Goal: Transaction & Acquisition: Purchase product/service

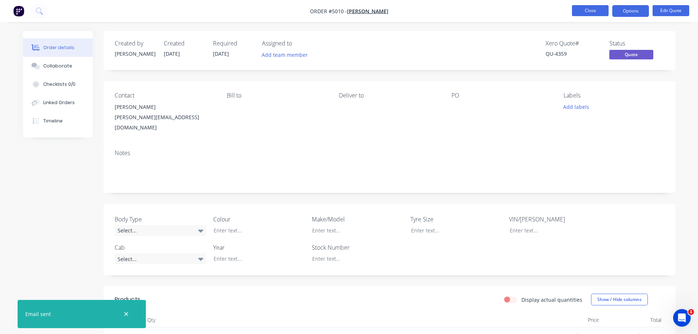
click at [582, 11] on button "Close" at bounding box center [590, 10] width 37 height 11
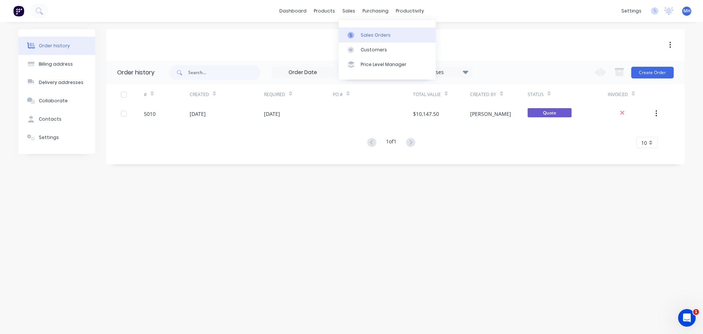
click at [364, 33] on div "Sales Orders" at bounding box center [376, 35] width 30 height 7
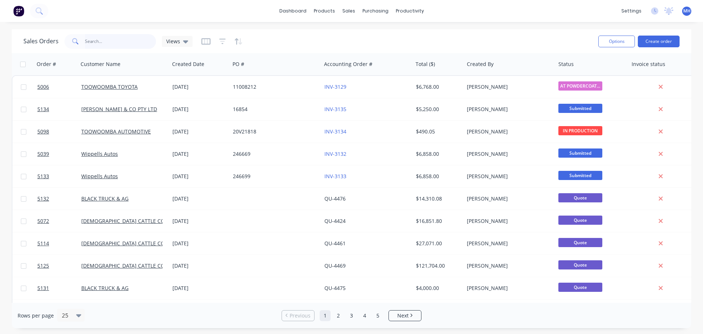
click at [115, 41] on input "text" at bounding box center [120, 41] width 71 height 15
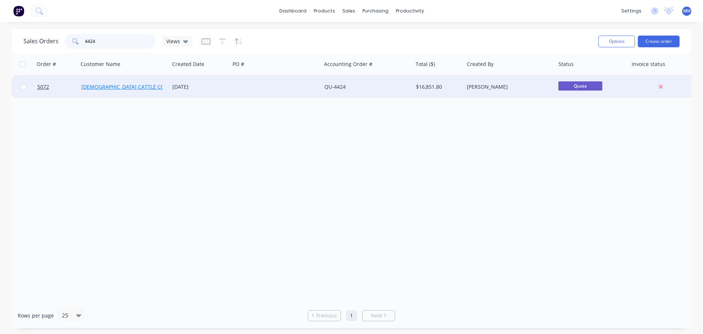
type input "4424"
click at [126, 87] on link "[DEMOGRAPHIC_DATA] CATTLE CO" at bounding box center [123, 86] width 84 height 7
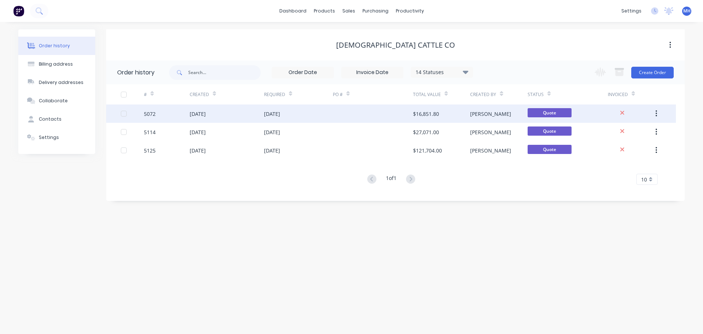
click at [273, 112] on div "25 Aug 2025" at bounding box center [272, 114] width 16 height 8
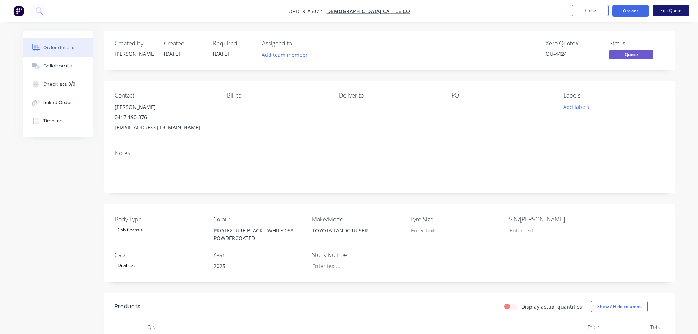
click at [664, 10] on button "Edit Quote" at bounding box center [670, 10] width 37 height 11
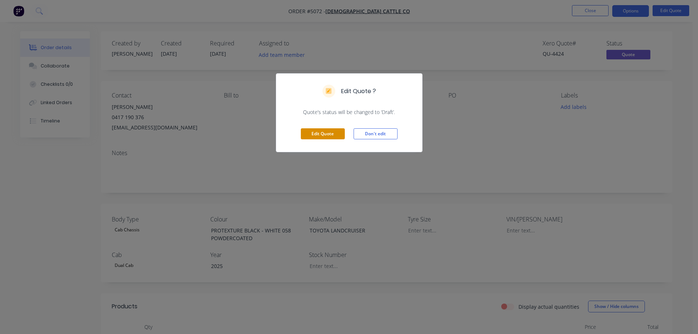
click at [329, 132] on button "Edit Quote" at bounding box center [323, 133] width 44 height 11
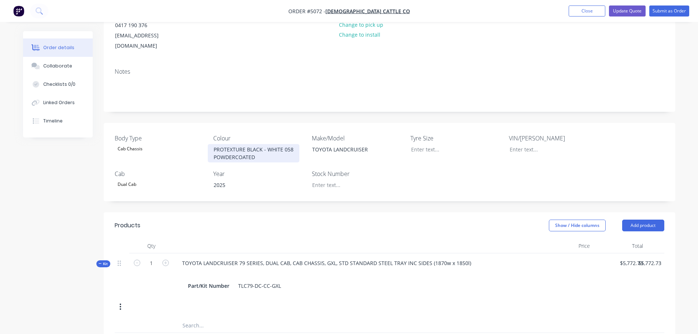
scroll to position [147, 0]
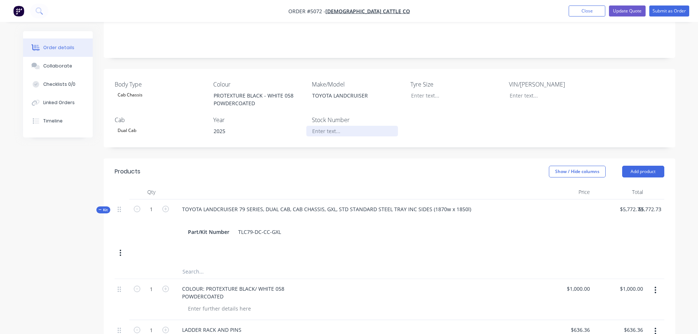
click at [334, 126] on div at bounding box center [352, 131] width 92 height 11
click at [226, 264] on input "text" at bounding box center [255, 271] width 147 height 15
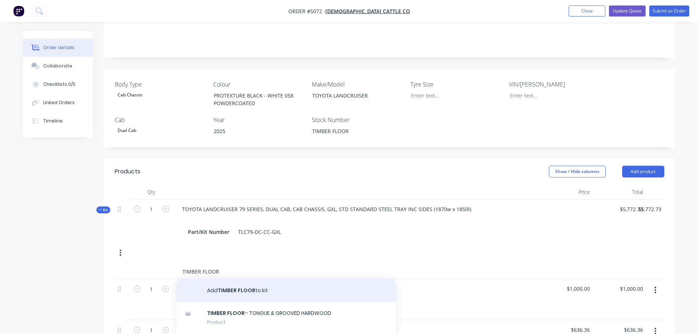
type input "TIMBER FLOOR"
click at [233, 278] on button "Add TIMBER FLOOR to kit" at bounding box center [286, 289] width 220 height 23
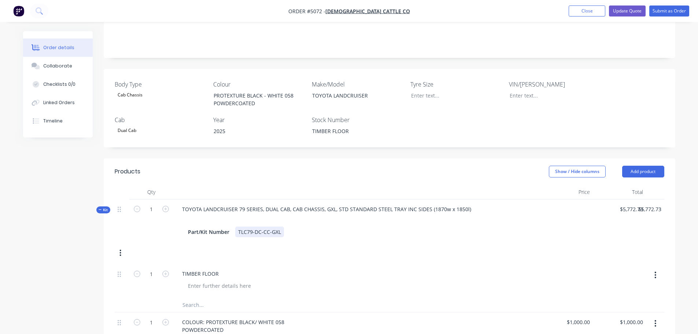
click at [278, 226] on div "TLC79-DC-CC-GXL" at bounding box center [259, 231] width 49 height 11
click at [283, 226] on div "Part/Kit Number TLC79-DC-CC-GXL" at bounding box center [356, 231] width 343 height 11
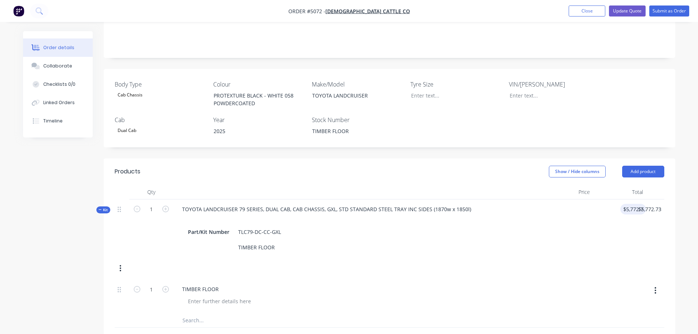
click at [655, 287] on icon "button" at bounding box center [655, 290] width 1 height 7
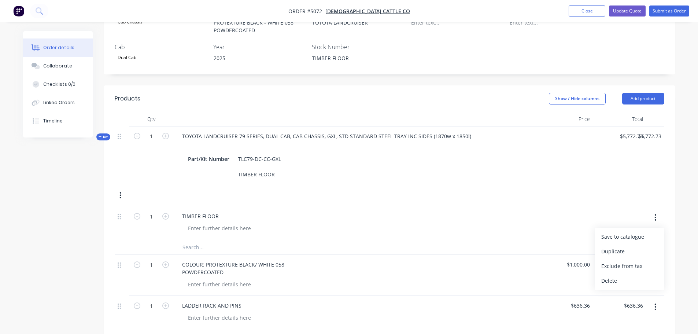
scroll to position [220, 0]
click at [618, 275] on div "Delete" at bounding box center [629, 280] width 56 height 11
type input "$0.00"
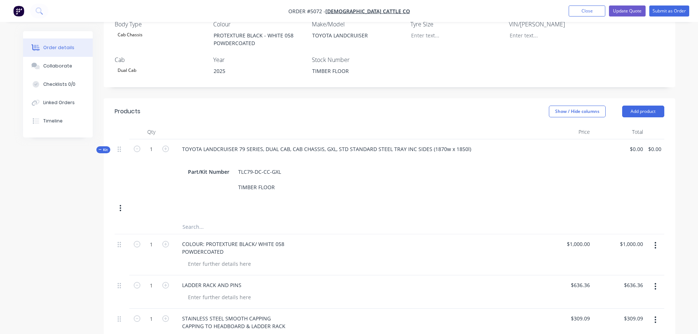
scroll to position [204, 0]
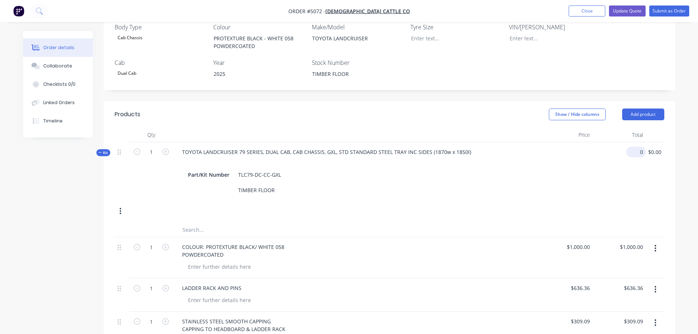
click at [631, 142] on div "0 $0.00" at bounding box center [619, 171] width 53 height 58
type input "$5,772.73"
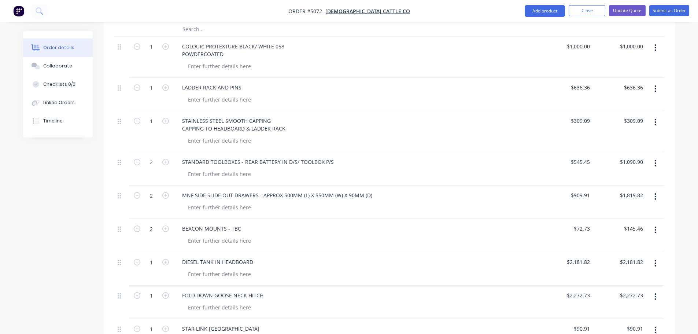
scroll to position [403, 0]
type input "$5,772.73"
click at [624, 9] on button "Update Quote" at bounding box center [627, 10] width 37 height 11
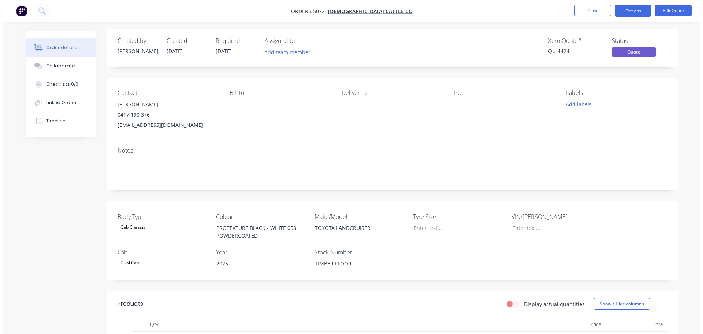
scroll to position [0, 0]
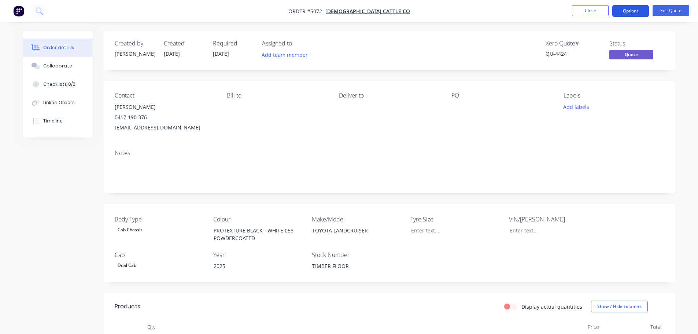
click at [631, 8] on button "Options" at bounding box center [630, 11] width 37 height 12
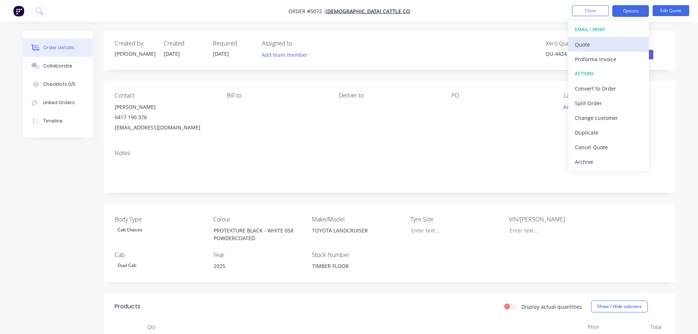
click at [615, 44] on div "Quote" at bounding box center [608, 44] width 67 height 11
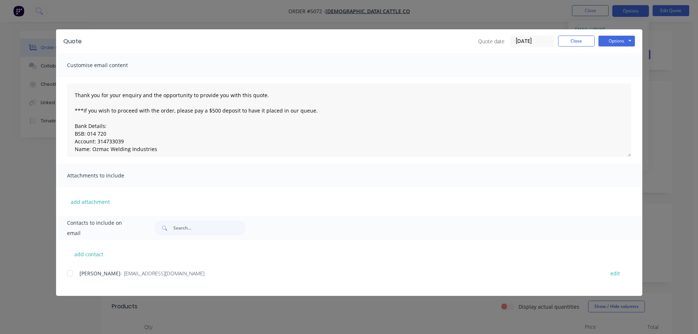
click at [70, 275] on div at bounding box center [70, 273] width 15 height 15
click at [610, 41] on button "Options" at bounding box center [616, 41] width 37 height 11
click at [610, 78] on button "Email" at bounding box center [621, 78] width 47 height 12
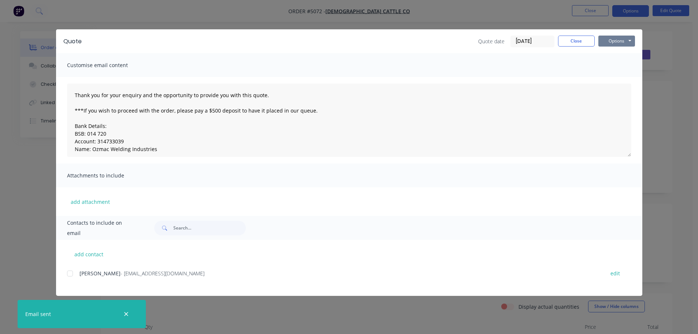
click at [613, 37] on button "Options" at bounding box center [616, 41] width 37 height 11
click at [616, 64] on button "Print" at bounding box center [621, 66] width 47 height 12
click at [579, 38] on button "Close" at bounding box center [576, 41] width 37 height 11
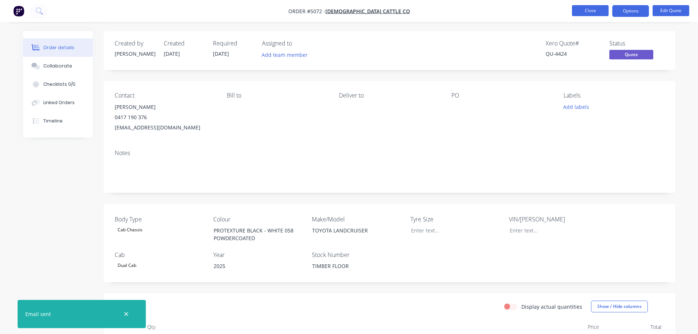
click at [584, 9] on button "Close" at bounding box center [590, 10] width 37 height 11
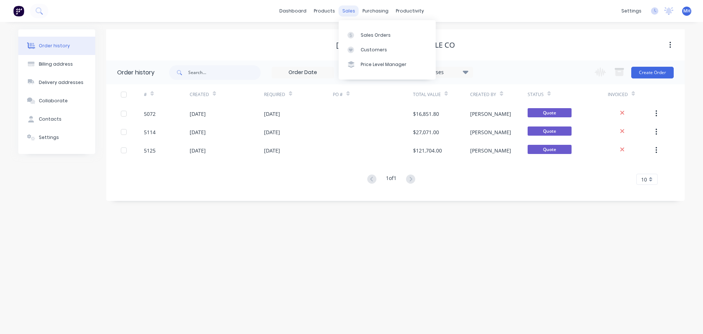
click at [350, 12] on div "sales" at bounding box center [349, 10] width 20 height 11
click at [369, 37] on div "Sales Orders" at bounding box center [376, 35] width 30 height 7
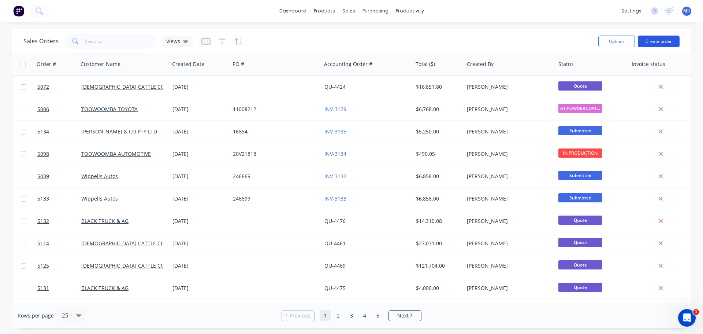
click at [667, 42] on button "Create order" at bounding box center [659, 42] width 42 height 12
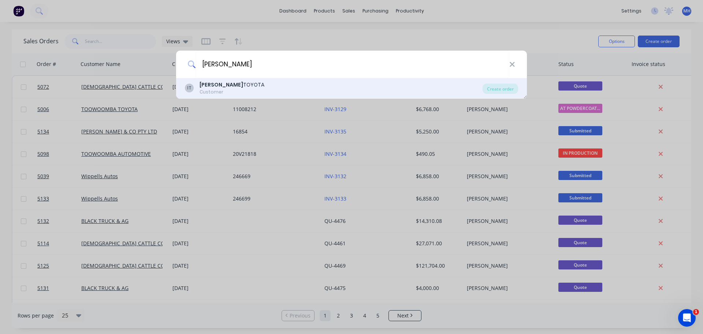
type input "IAN WEIGH"
click at [241, 93] on div "Customer" at bounding box center [232, 92] width 65 height 7
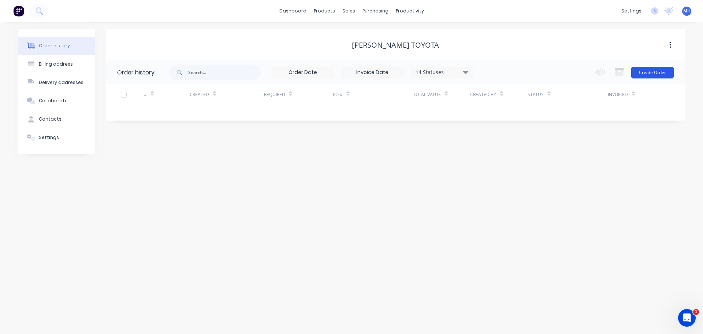
click at [657, 73] on button "Create Order" at bounding box center [652, 73] width 42 height 12
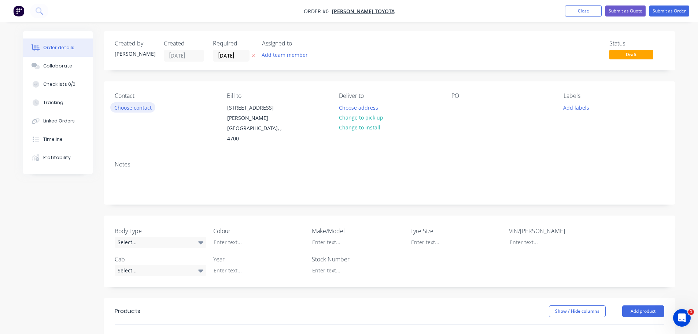
click at [144, 108] on button "Choose contact" at bounding box center [132, 107] width 45 height 10
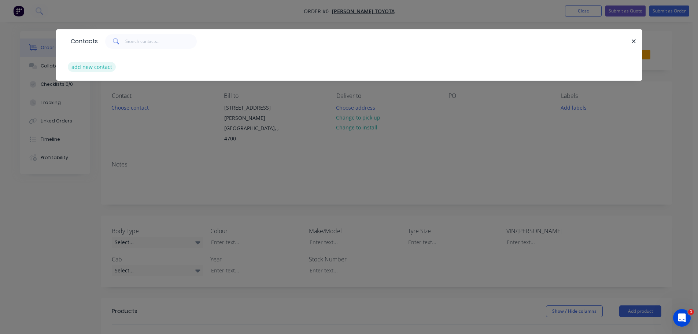
click at [107, 68] on button "add new contact" at bounding box center [92, 67] width 48 height 10
select select "AU"
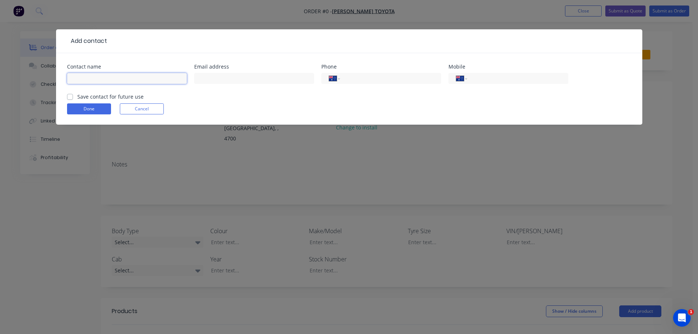
click at [123, 76] on input "text" at bounding box center [127, 78] width 120 height 11
type input "Katie Sabin"
click at [218, 77] on input "text" at bounding box center [254, 78] width 120 height 11
type input "katie.sabin@weighautogroup.com.au"
click at [367, 80] on input "tel" at bounding box center [389, 78] width 88 height 8
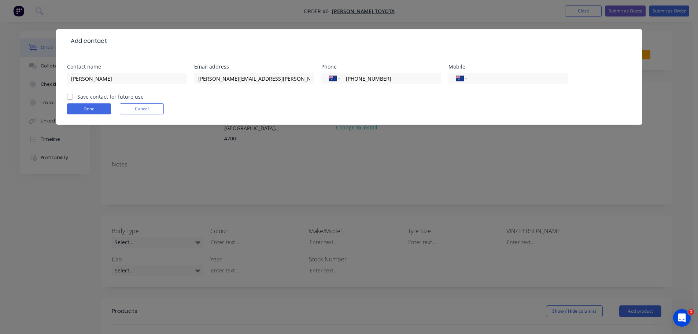
type input "(07) 4924 5200"
click at [77, 98] on label "Save contact for future use" at bounding box center [110, 97] width 66 height 8
click at [69, 98] on input "Save contact for future use" at bounding box center [70, 96] width 6 height 7
checkbox input "true"
click at [78, 109] on button "Done" at bounding box center [89, 108] width 44 height 11
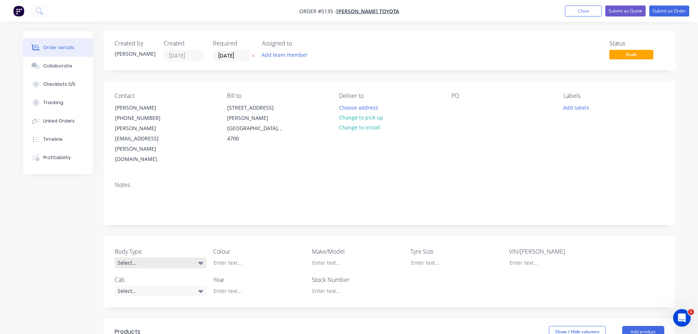
click at [156, 257] on div "Select..." at bounding box center [161, 262] width 92 height 11
click at [156, 263] on button "Cab Chassis" at bounding box center [170, 262] width 110 height 15
click at [158, 285] on div "Select..." at bounding box center [161, 290] width 92 height 11
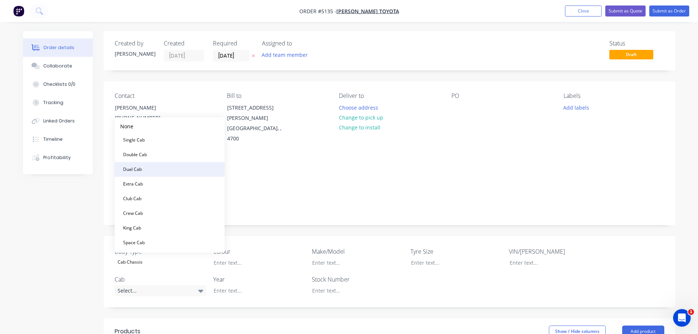
click at [159, 165] on button "Dual Cab" at bounding box center [170, 169] width 110 height 15
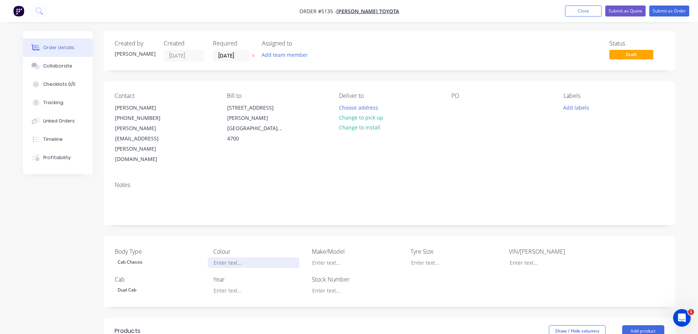
click at [228, 257] on div at bounding box center [254, 262] width 92 height 11
click at [246, 257] on div "MERLOT RED 2 PAK PAINT" at bounding box center [254, 262] width 92 height 11
click at [327, 257] on div at bounding box center [352, 262] width 92 height 11
click at [229, 285] on div at bounding box center [254, 290] width 92 height 11
click at [333, 285] on div at bounding box center [352, 290] width 92 height 11
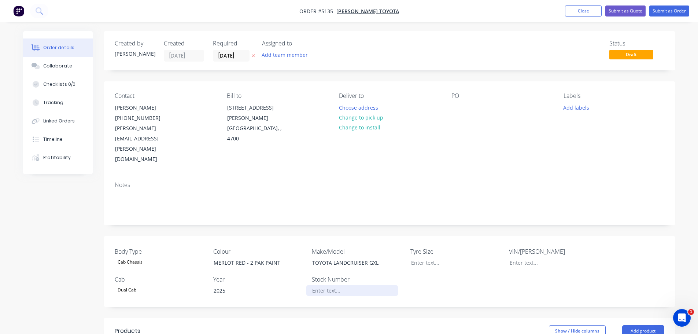
click at [334, 285] on div at bounding box center [352, 290] width 92 height 11
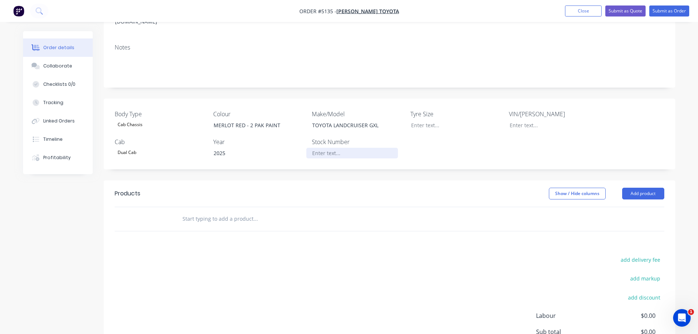
scroll to position [147, 0]
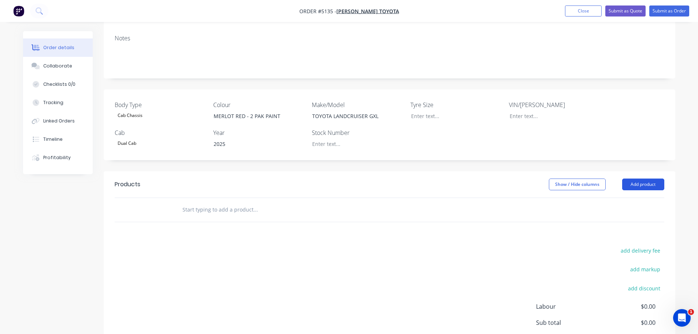
click at [640, 178] on button "Add product" at bounding box center [643, 184] width 42 height 12
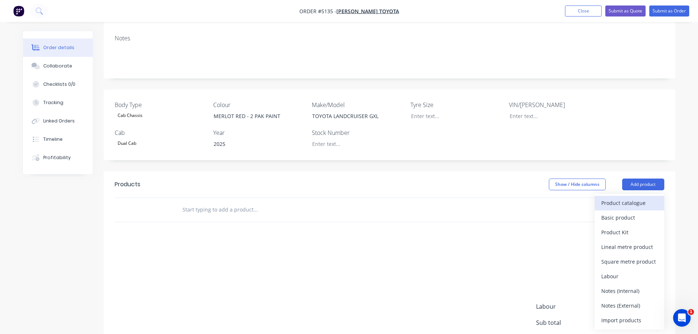
click at [630, 197] on div "Product catalogue" at bounding box center [629, 202] width 56 height 11
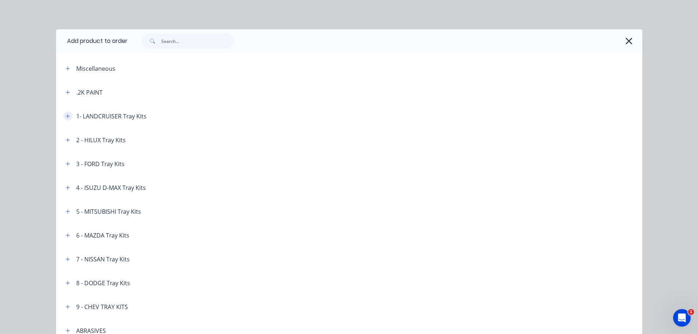
click at [66, 118] on icon "button" at bounding box center [68, 116] width 4 height 4
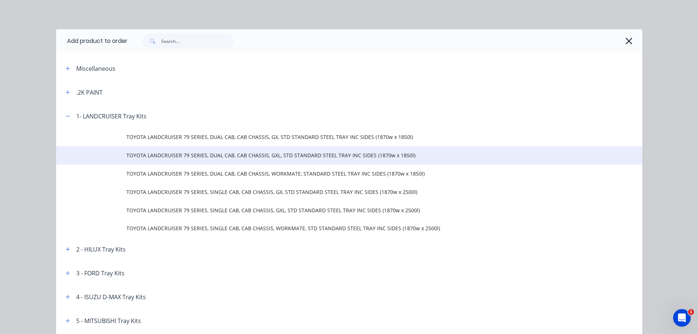
click at [188, 156] on span "TOYOTA LANDCRUISER 79 SERIES, DUAL CAB, CAB CHASSIS, GXL, STD STANDARD STEEL TR…" at bounding box center [332, 155] width 412 height 8
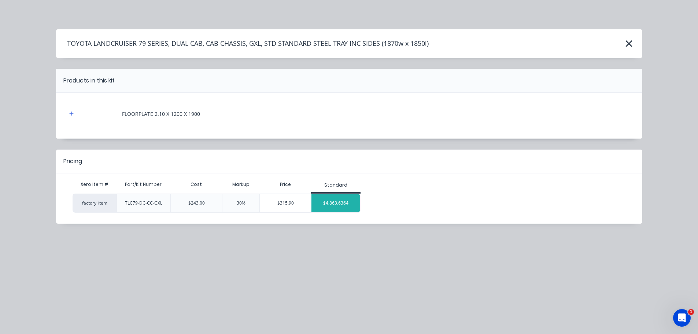
click at [345, 200] on div "$4,863.6364" at bounding box center [335, 203] width 49 height 18
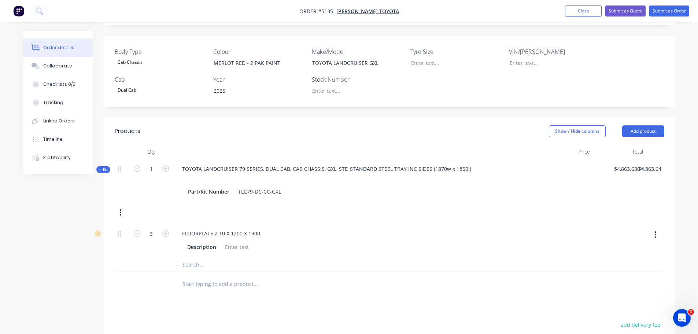
scroll to position [256, 0]
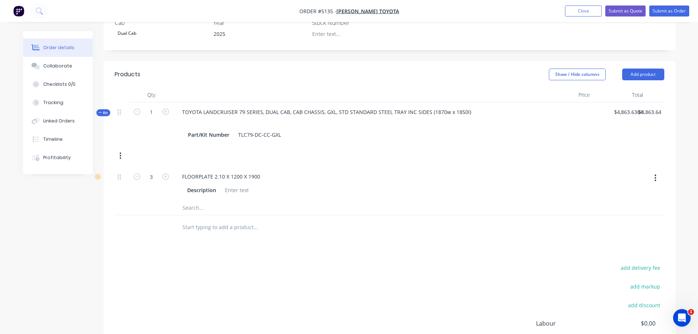
click at [199, 200] on input "text" at bounding box center [255, 207] width 147 height 15
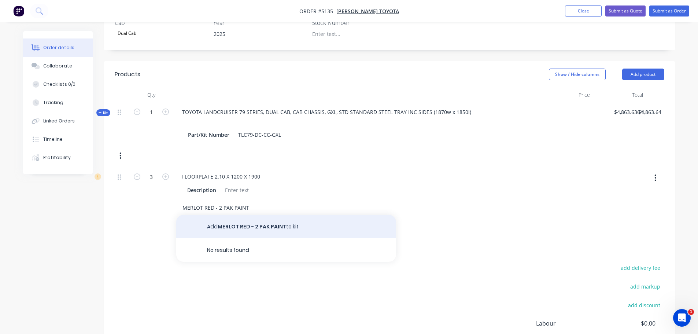
type input "MERLOT RED - 2 PAK PAINT"
click at [285, 215] on button "Add MERLOT RED - 2 PAK PAINT to kit" at bounding box center [286, 226] width 220 height 23
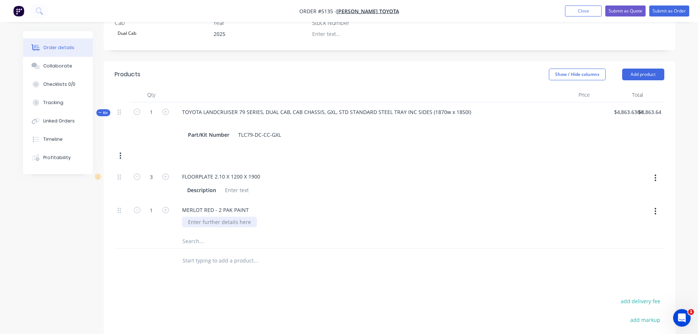
click at [208, 216] on div at bounding box center [219, 221] width 75 height 11
click at [623, 107] on input "4863.6364" at bounding box center [629, 112] width 33 height 11
type input "$5,409.09"
click at [205, 268] on input "text" at bounding box center [255, 275] width 147 height 15
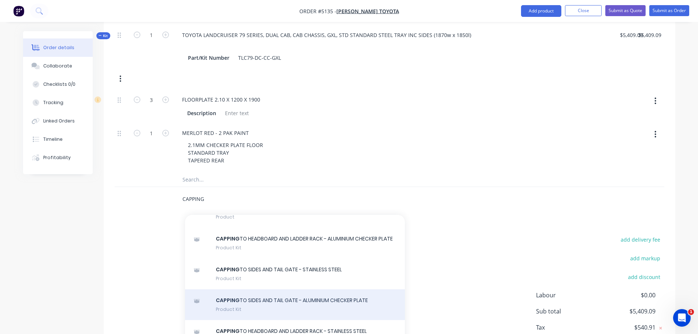
scroll to position [350, 0]
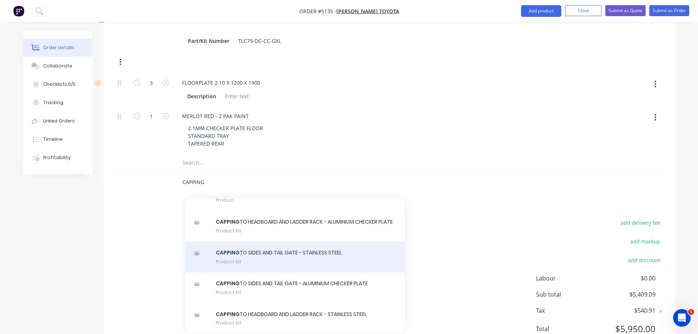
type input "CAPPING"
click at [269, 241] on div "CAPPING TO SIDES AND TAIL GATE - STAINLESS STEEL Product Kit" at bounding box center [295, 256] width 220 height 31
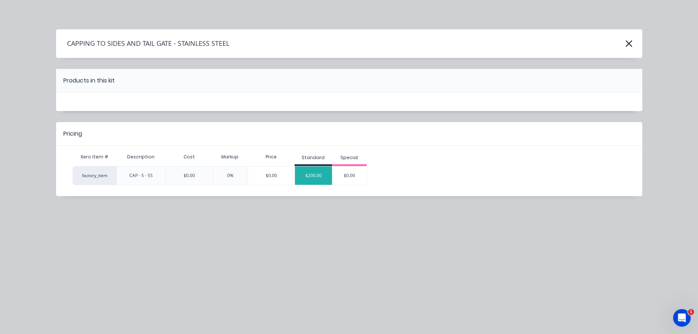
click at [320, 173] on div "$200.00" at bounding box center [313, 175] width 37 height 18
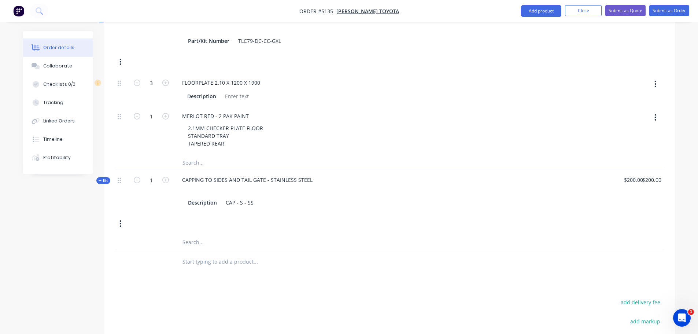
click at [202, 254] on input "text" at bounding box center [255, 261] width 147 height 15
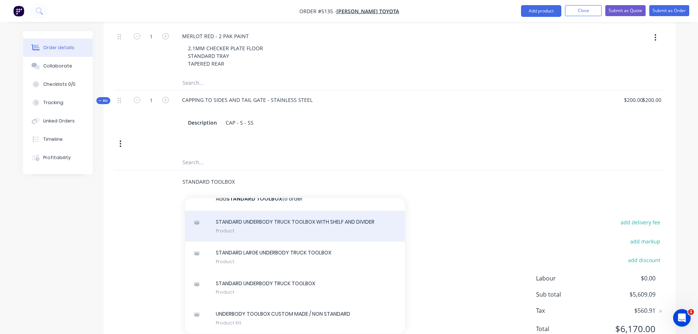
scroll to position [0, 0]
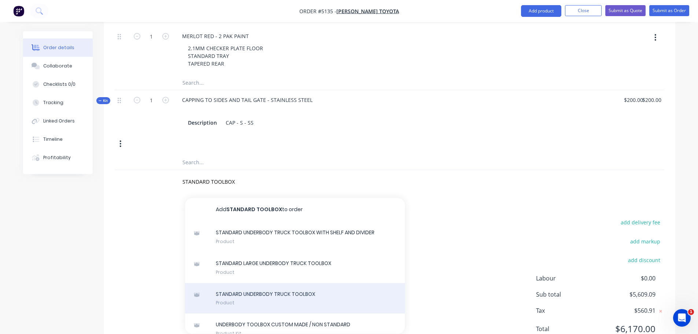
click at [267, 283] on div "STANDARD UNDERBODY TRUCK TOOLBOX Product" at bounding box center [295, 298] width 220 height 31
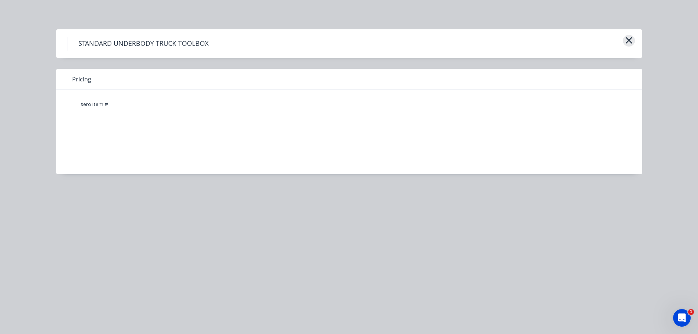
click at [632, 39] on icon "button" at bounding box center [629, 40] width 8 height 10
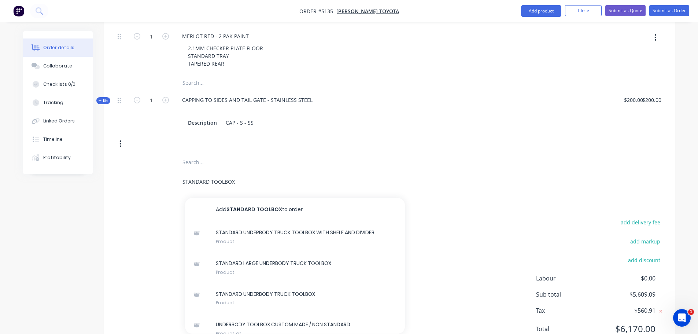
click at [248, 174] on input "STANDARD TOOLBOX" at bounding box center [255, 181] width 147 height 15
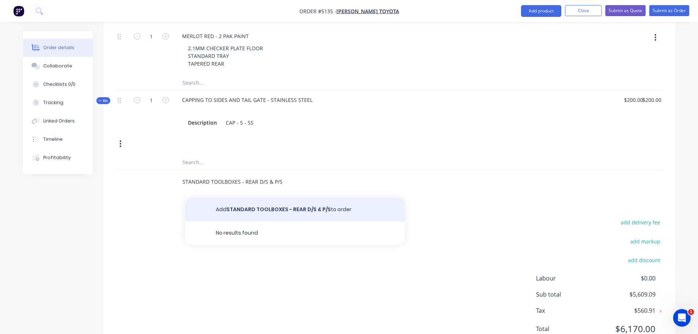
type input "STANDARD TOOLBOXES - REAR D/S & P/S"
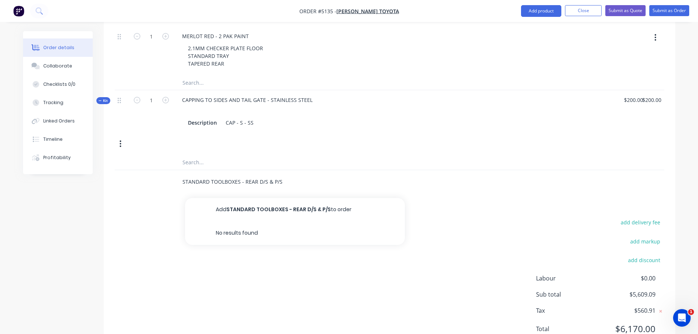
click at [239, 198] on button "Add STANDARD TOOLBOXES - REAR D/S & P/S to order" at bounding box center [295, 209] width 220 height 23
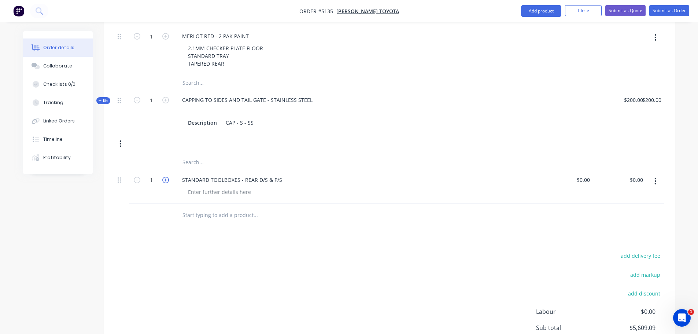
click at [166, 177] on icon "button" at bounding box center [165, 180] width 7 height 7
type input "2"
click at [583, 174] on div "0 0" at bounding box center [586, 179] width 11 height 11
type input "$545.45"
type input "$1,090.90"
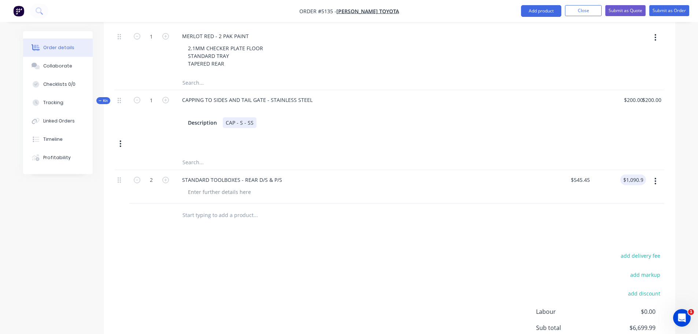
click at [252, 117] on div "CAP - S - SS" at bounding box center [240, 122] width 34 height 11
click at [295, 94] on div "CAPPING TO SIDES AND TAIL GATE - STAINLESS STEEL" at bounding box center [247, 99] width 142 height 11
click at [308, 94] on div "CAPPING TO SIDES AND TAIL GATE - STAINLESS STEEL" at bounding box center [247, 99] width 142 height 11
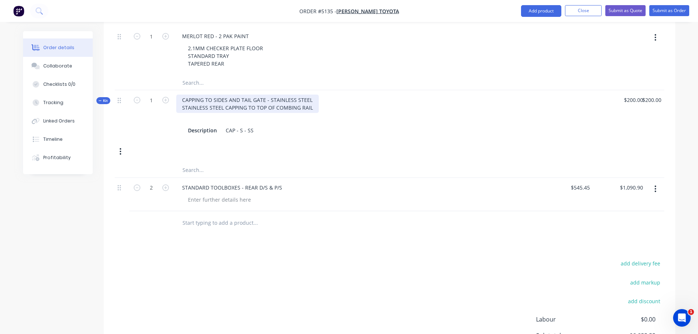
click at [311, 94] on div "CAPPING TO SIDES AND TAIL GATE - STAINLESS STEEL STAINLESS STEEL CAPPING TO TOP…" at bounding box center [247, 103] width 142 height 18
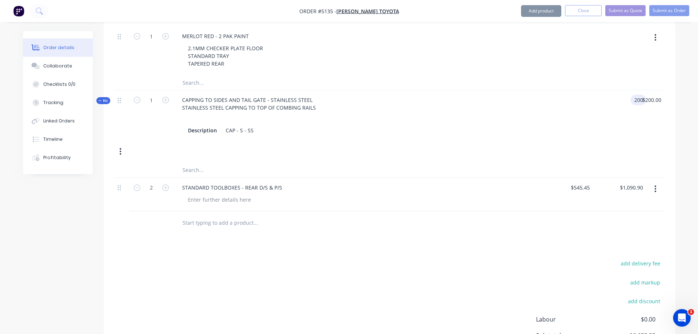
click at [627, 90] on div "200 200" at bounding box center [619, 115] width 53 height 50
type input "$400.00"
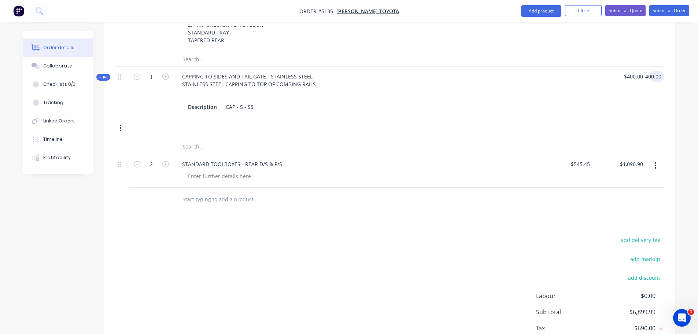
scroll to position [471, 0]
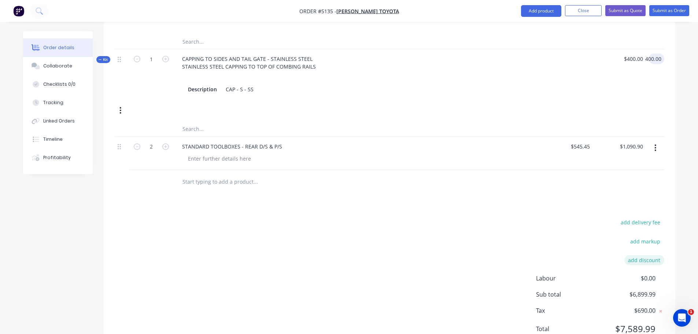
type input "$400.00"
click at [641, 255] on button "add discount" at bounding box center [644, 260] width 40 height 10
type input "DEALER DISCOUNT"
drag, startPoint x: 636, startPoint y: 230, endPoint x: 671, endPoint y: 223, distance: 35.3
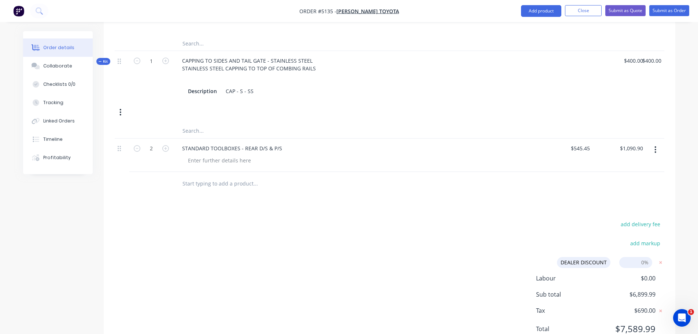
click at [671, 223] on div "add delivery fee add markup DEALER DISCOUNT DEALER DISCOUNT Discount name (Opti…" at bounding box center [389, 280] width 571 height 123
type input "10%"
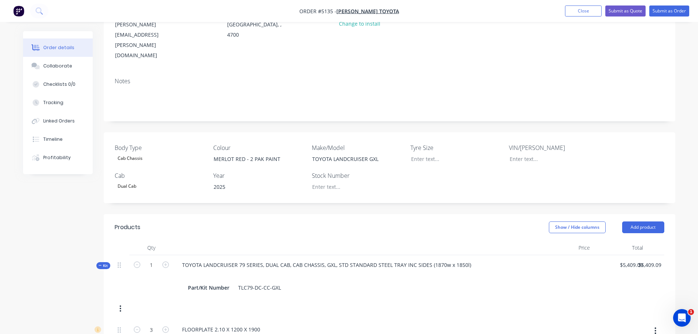
scroll to position [103, 0]
click at [616, 12] on button "Submit as Quote" at bounding box center [625, 10] width 40 height 11
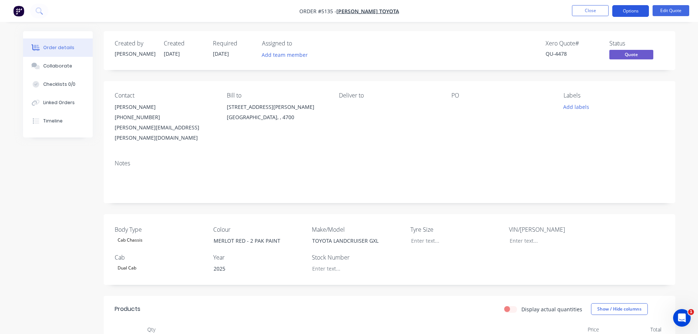
click at [619, 5] on button "Options" at bounding box center [630, 11] width 37 height 12
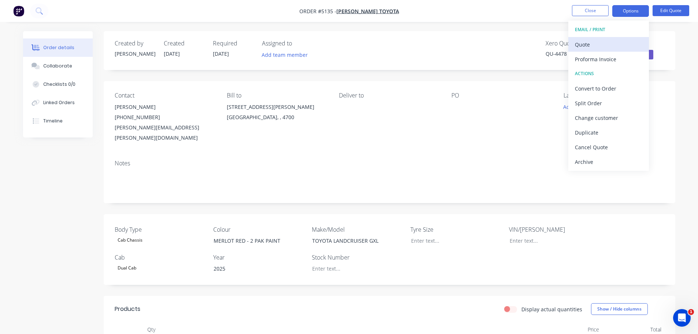
click at [605, 44] on div "Quote" at bounding box center [608, 44] width 67 height 11
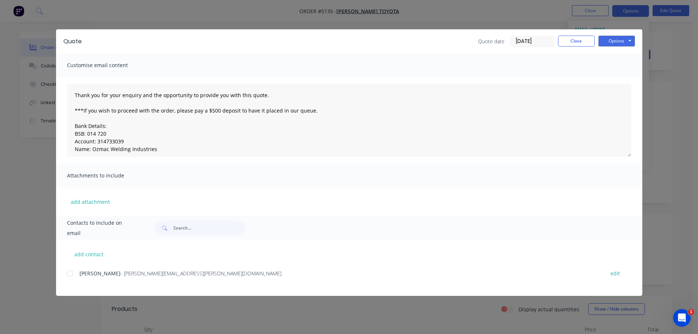
click at [68, 272] on div at bounding box center [70, 273] width 15 height 15
click at [609, 41] on button "Options" at bounding box center [616, 41] width 37 height 11
click at [613, 77] on button "Email" at bounding box center [621, 78] width 47 height 12
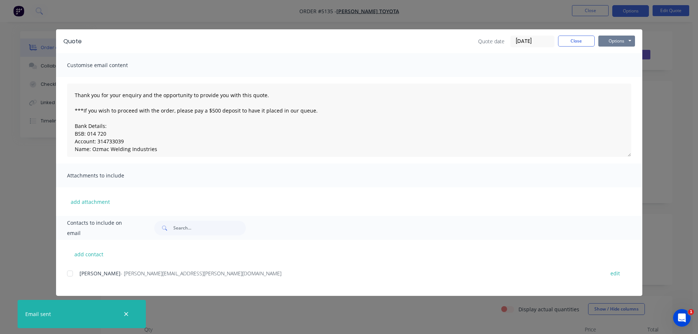
click at [608, 44] on button "Options" at bounding box center [616, 41] width 37 height 11
click at [613, 65] on button "Print" at bounding box center [621, 66] width 47 height 12
click at [572, 44] on button "Close" at bounding box center [576, 41] width 37 height 11
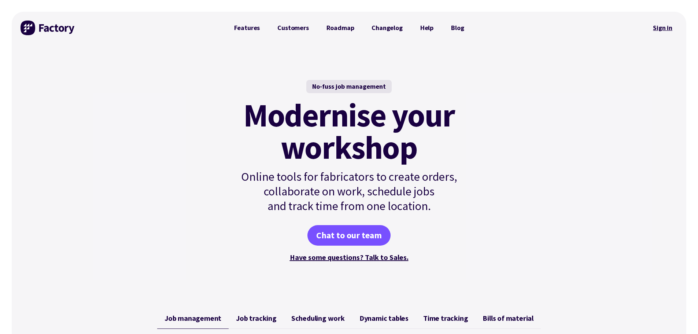
click at [663, 28] on link "Sign in" at bounding box center [663, 27] width 30 height 17
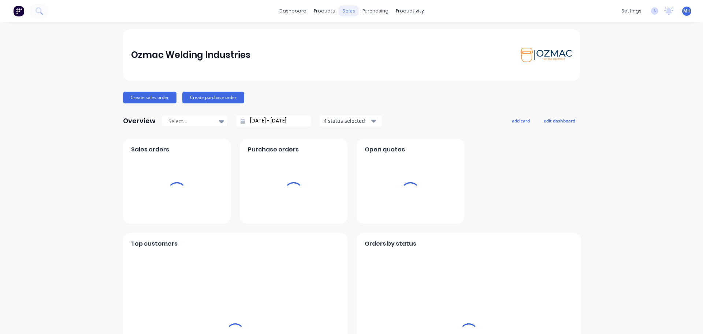
click at [348, 11] on div "sales" at bounding box center [349, 10] width 20 height 11
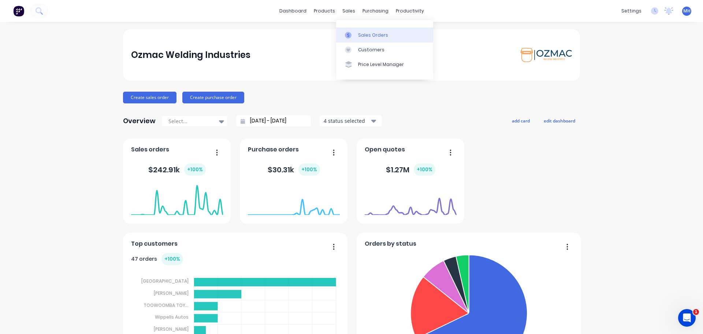
click at [353, 36] on div at bounding box center [350, 35] width 11 height 7
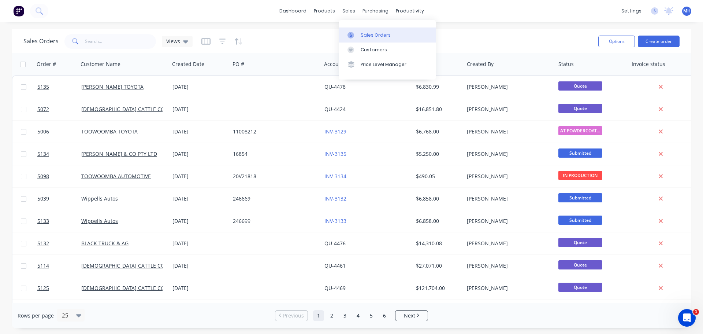
click at [381, 37] on div "Sales Orders" at bounding box center [376, 35] width 30 height 7
click at [660, 43] on button "Create order" at bounding box center [659, 42] width 42 height 12
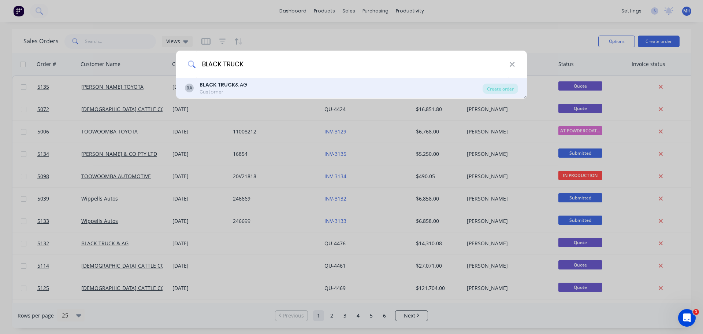
type input "BLACK TRUCK"
click at [271, 88] on div "BA BLACK TRUCK & AG Customer" at bounding box center [334, 88] width 298 height 14
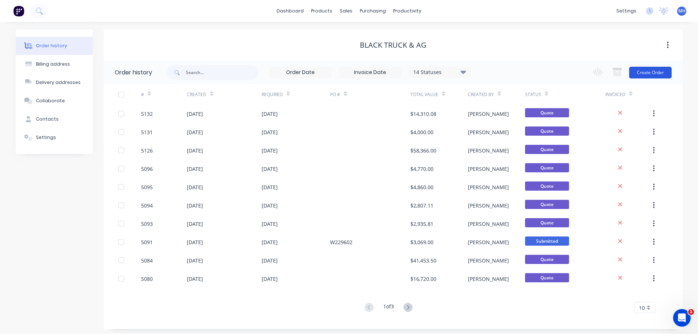
click at [649, 73] on button "Create Order" at bounding box center [650, 73] width 42 height 12
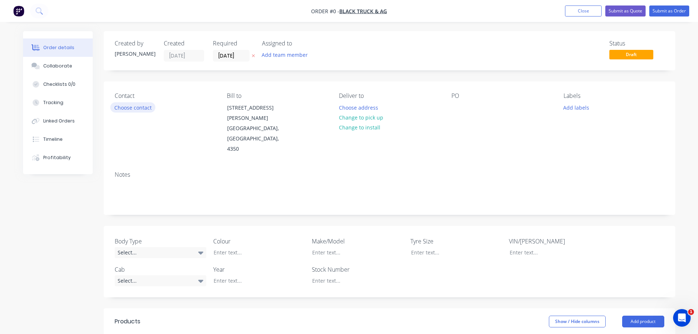
click at [142, 107] on button "Choose contact" at bounding box center [132, 107] width 45 height 10
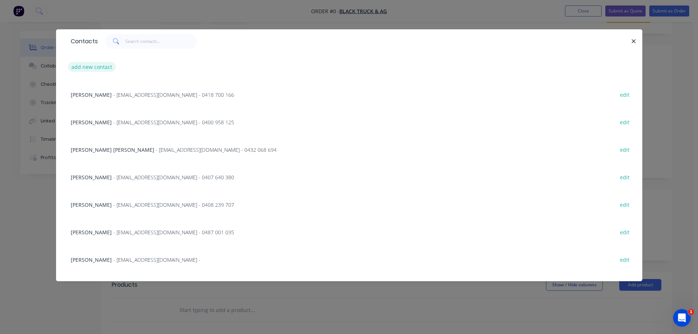
click at [86, 67] on button "add new contact" at bounding box center [92, 67] width 48 height 10
select select "AU"
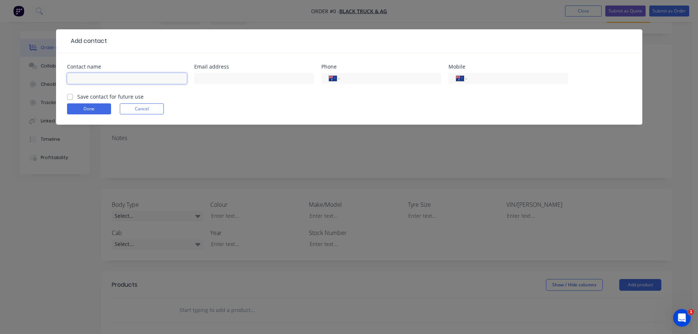
click at [152, 79] on input "text" at bounding box center [127, 78] width 120 height 11
type input "l"
click at [88, 79] on input "Les Sorensen" at bounding box center [127, 78] width 120 height 11
type input "Les Sorrensen"
click at [218, 78] on input "text" at bounding box center [254, 78] width 120 height 11
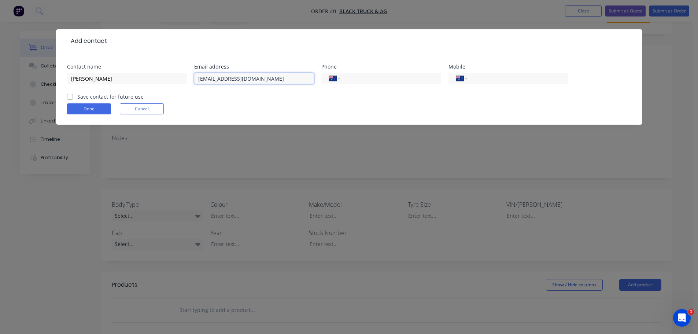
type input "lsorrensen@blacktruckandag.com.au"
type input "0497 002 779"
click at [77, 98] on label "Save contact for future use" at bounding box center [110, 97] width 66 height 8
click at [69, 98] on input "Save contact for future use" at bounding box center [70, 96] width 6 height 7
checkbox input "true"
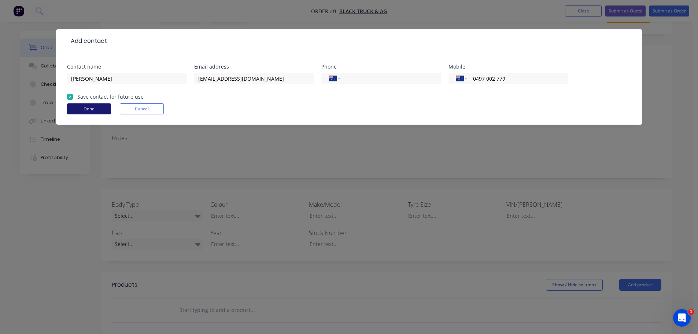
click at [88, 108] on button "Done" at bounding box center [89, 108] width 44 height 11
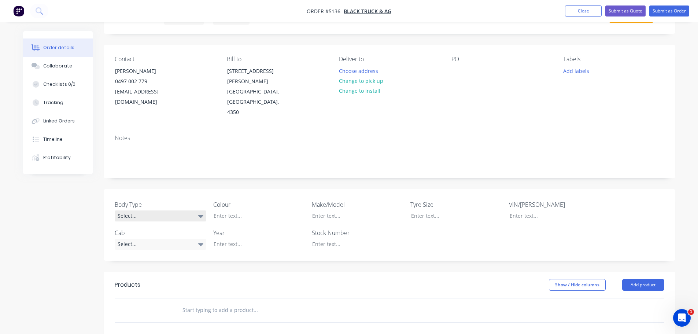
click at [171, 210] on div "Select..." at bounding box center [161, 215] width 92 height 11
click at [174, 222] on button "Cab Chassis" at bounding box center [170, 225] width 110 height 15
click at [179, 238] on div "Select..." at bounding box center [161, 243] width 92 height 11
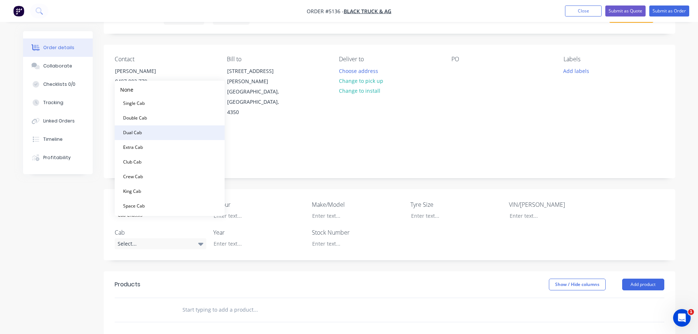
click at [179, 133] on button "Dual Cab" at bounding box center [170, 132] width 110 height 15
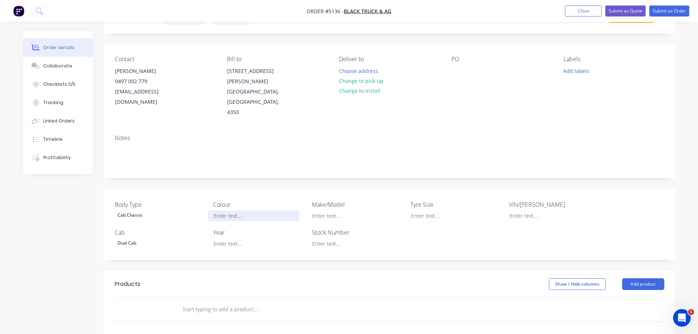
click at [233, 210] on div at bounding box center [254, 215] width 92 height 11
click at [323, 210] on div at bounding box center [352, 215] width 92 height 11
click at [225, 238] on div at bounding box center [254, 243] width 92 height 11
click at [645, 278] on button "Add product" at bounding box center [643, 284] width 42 height 12
click at [641, 297] on div "Product catalogue" at bounding box center [629, 302] width 56 height 11
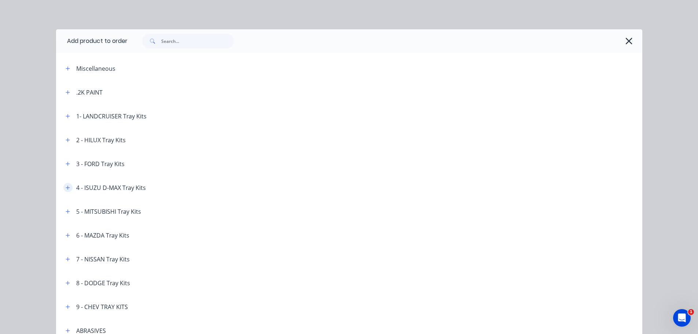
click at [67, 188] on icon "button" at bounding box center [68, 187] width 4 height 5
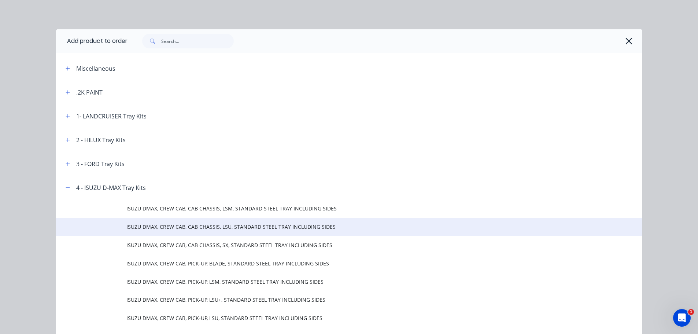
click at [248, 230] on span "ISUZU DMAX, CREW CAB, CAB CHASSIS, LSU, STANDARD STEEL TRAY INCLUDING SIDES" at bounding box center [332, 227] width 412 height 8
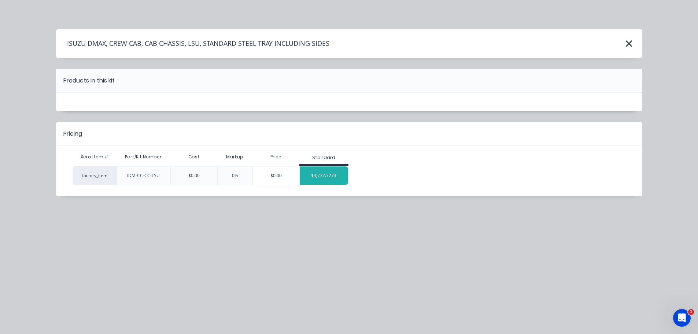
click at [337, 174] on div "$4,772.7273" at bounding box center [324, 175] width 49 height 18
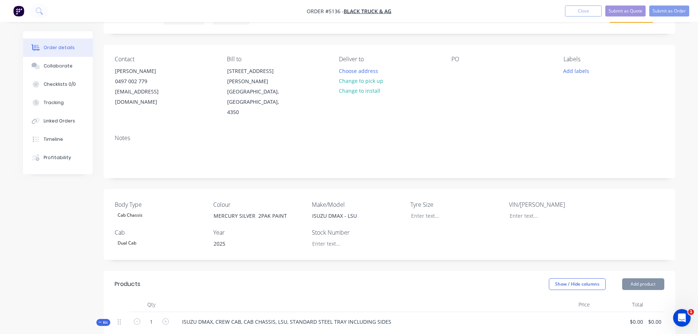
type input "$4,772.7273"
type input "$4,772.73"
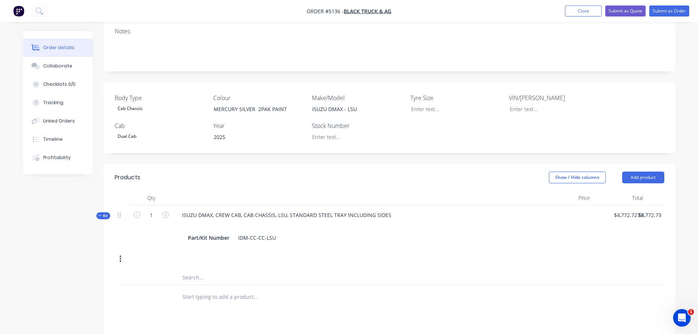
scroll to position [147, 0]
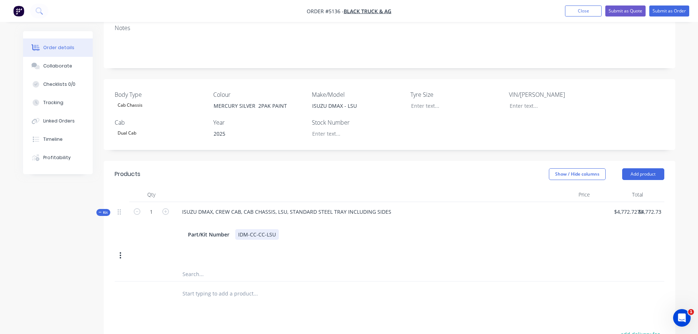
click at [276, 229] on div "IDM-CC-CC-LSU" at bounding box center [257, 234] width 44 height 11
click at [624, 206] on input "4772.7273" at bounding box center [629, 211] width 33 height 11
type input "$5,318.18"
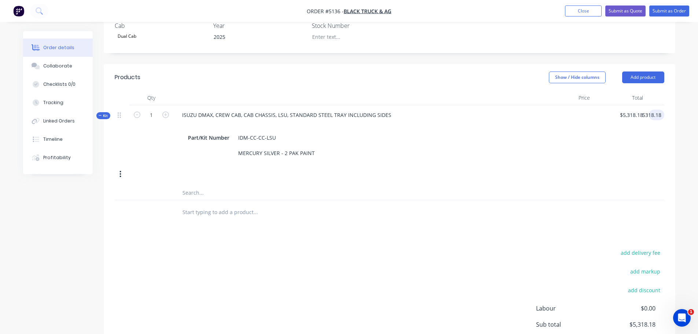
scroll to position [256, 0]
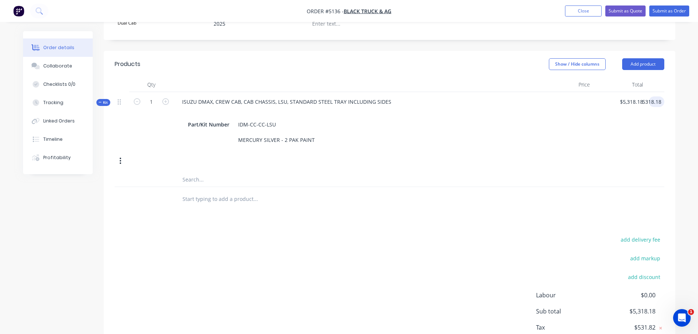
type input "$5,318.18"
click at [212, 191] on input "text" at bounding box center [255, 198] width 147 height 15
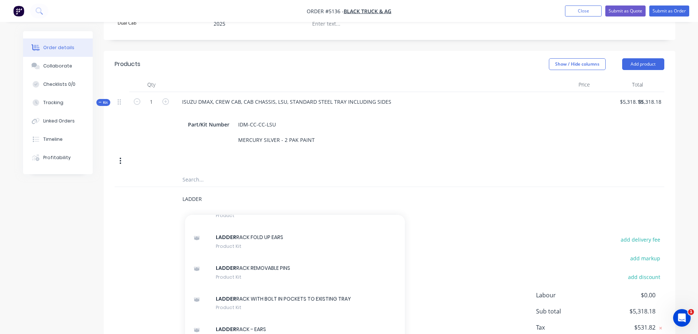
scroll to position [769, 0]
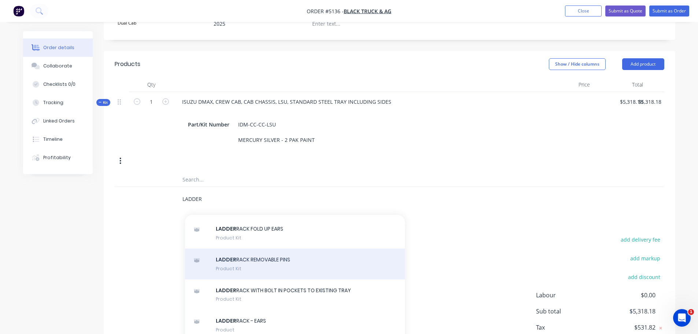
type input "LADDER"
click at [273, 251] on div "LADDER RACK REMOVABLE PINS Product Kit" at bounding box center [295, 263] width 220 height 31
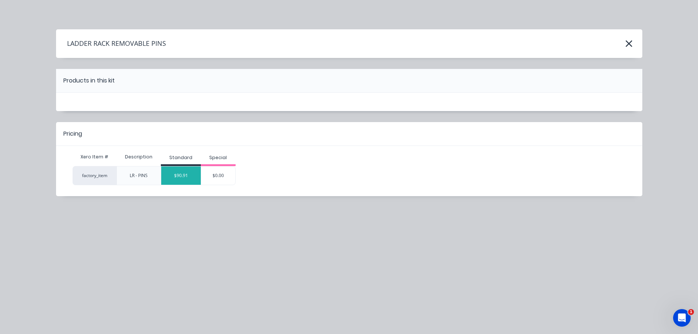
click at [190, 173] on div "$90.91" at bounding box center [181, 175] width 40 height 18
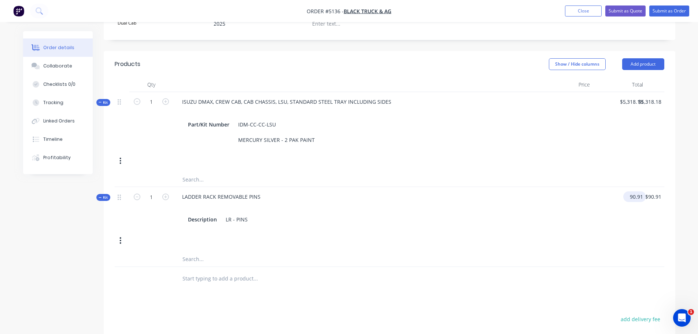
click at [631, 191] on input "90.91" at bounding box center [636, 196] width 20 height 11
type input "$636.36"
click at [225, 271] on input "text" at bounding box center [255, 278] width 147 height 15
type input "D"
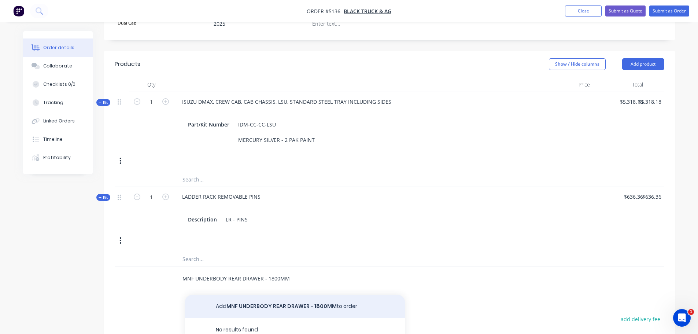
type input "MNF UNDERBODY REAR DRAWER - 1800MM"
click at [233, 294] on button "Add MNF UNDERBODY REAR DRAWER - 1800MM to order" at bounding box center [295, 305] width 220 height 23
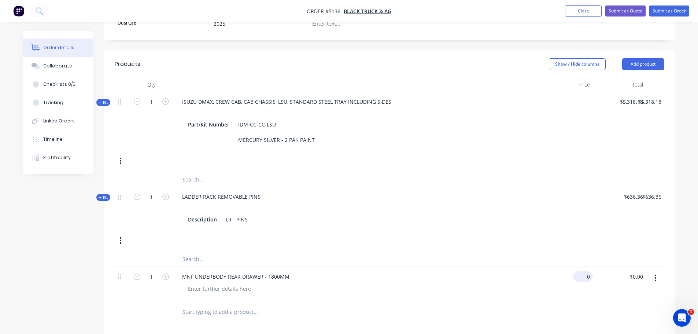
click at [583, 271] on div "0 $0.00" at bounding box center [583, 276] width 20 height 11
type input "$2,000.00"
click at [230, 304] on input "text" at bounding box center [255, 311] width 147 height 15
type input "STANDARD TOOLBOXES - REAR P/S & D/S"
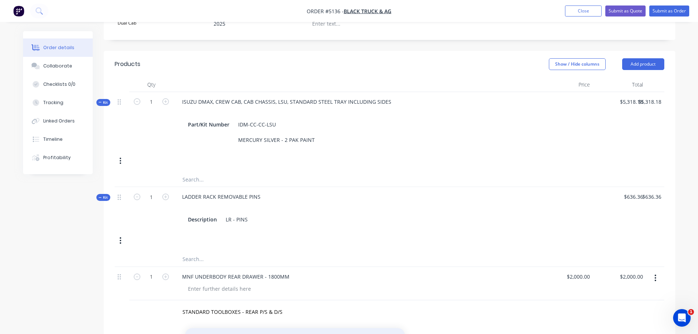
click at [241, 328] on button "Add STANDARD TOOLBOXES - REAR P/S & D/S to order" at bounding box center [295, 339] width 220 height 23
click at [165, 307] on icon "button" at bounding box center [165, 310] width 7 height 7
type input "2"
click at [582, 304] on div "0 $0.00" at bounding box center [583, 309] width 20 height 11
type input "$545.45"
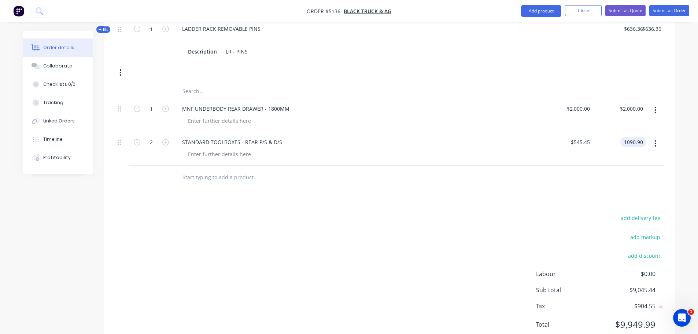
scroll to position [430, 0]
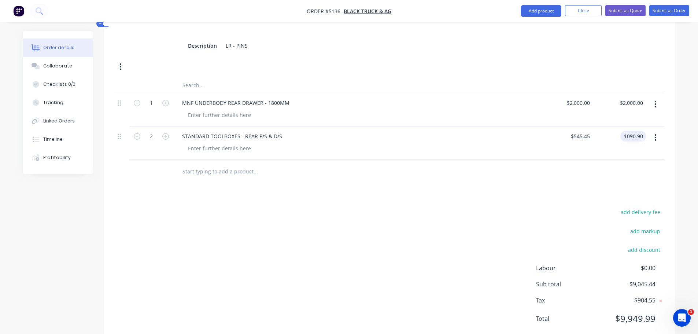
type input "$1,090.90"
click at [197, 164] on input "text" at bounding box center [255, 171] width 147 height 15
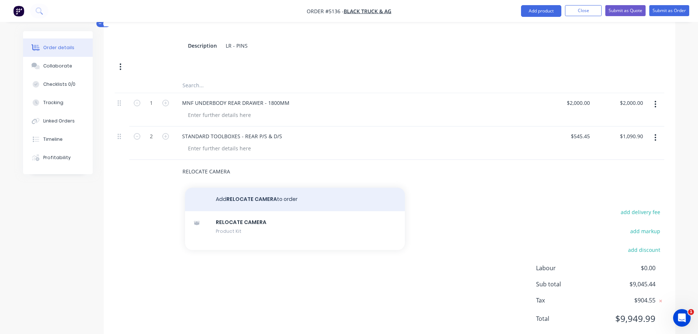
type input "RELOCATE CAMERA"
click at [237, 188] on button "Add RELOCATE CAMERA to order" at bounding box center [295, 199] width 220 height 23
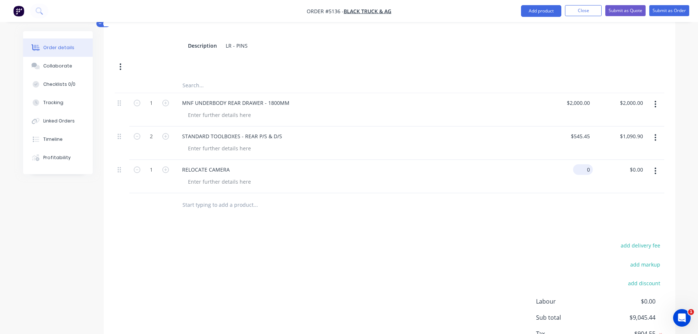
click at [584, 164] on div "0 $0.00" at bounding box center [584, 169] width 17 height 11
type input "$45.45"
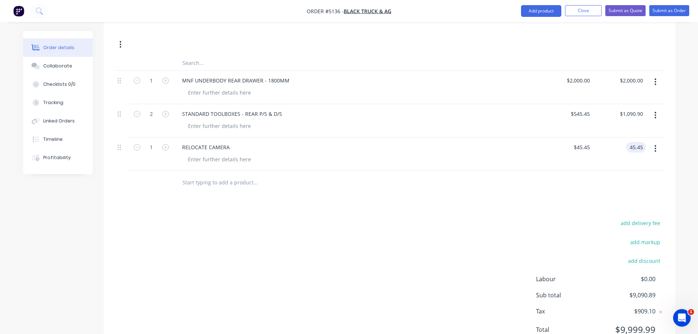
scroll to position [463, 0]
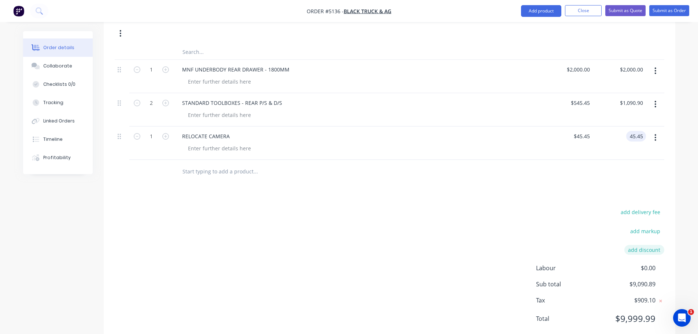
type input "$45.45"
click at [637, 245] on button "add discount" at bounding box center [644, 250] width 40 height 10
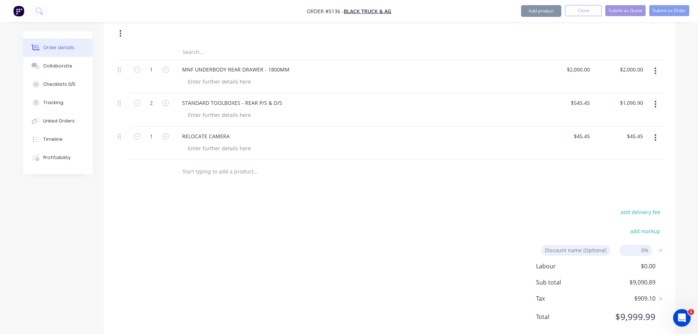
scroll to position [461, 0]
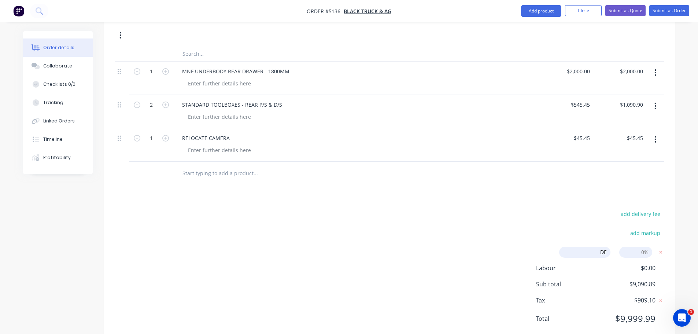
type input "DEALER DISCOUNT"
click at [630, 246] on input at bounding box center [635, 251] width 33 height 11
type input "10%"
click input "submit" at bounding box center [0, 0] width 0 height 0
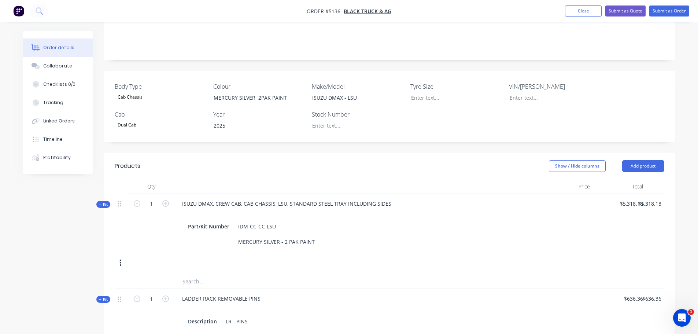
scroll to position [151, 0]
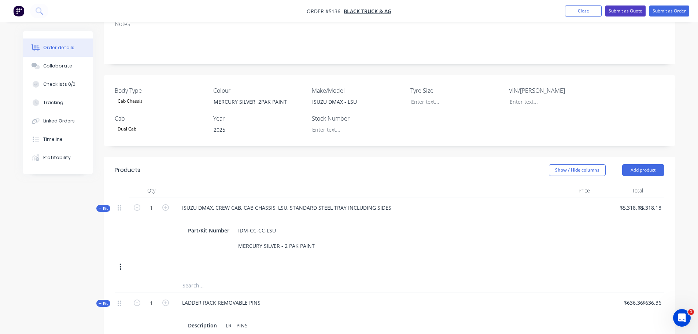
click at [634, 8] on button "Submit as Quote" at bounding box center [625, 10] width 40 height 11
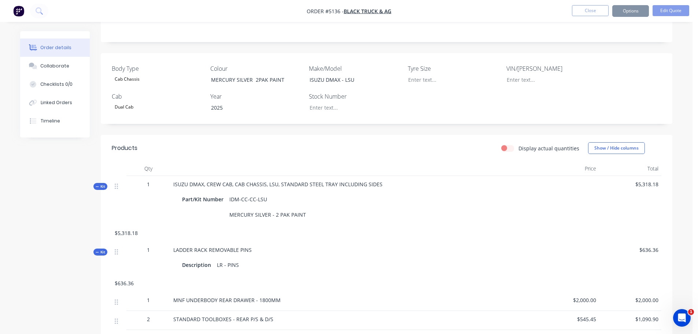
scroll to position [0, 0]
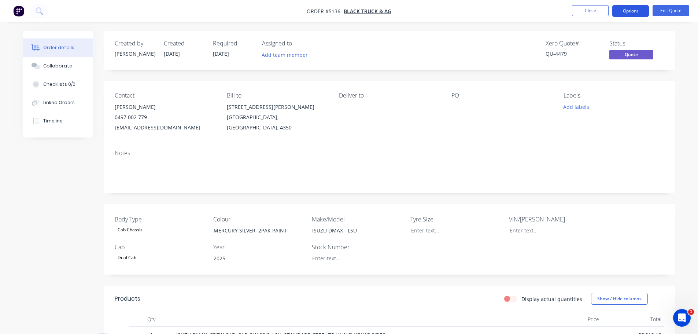
click at [627, 12] on button "Options" at bounding box center [630, 11] width 37 height 12
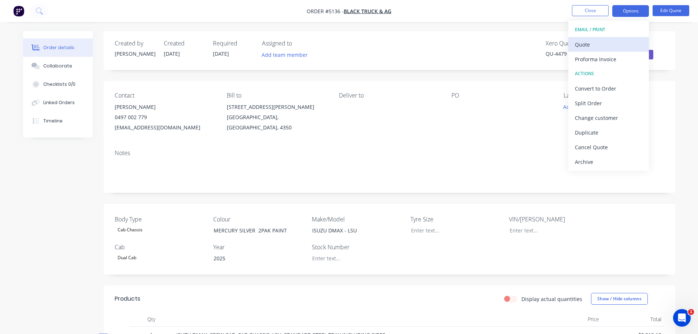
click at [601, 46] on div "Quote" at bounding box center [608, 44] width 67 height 11
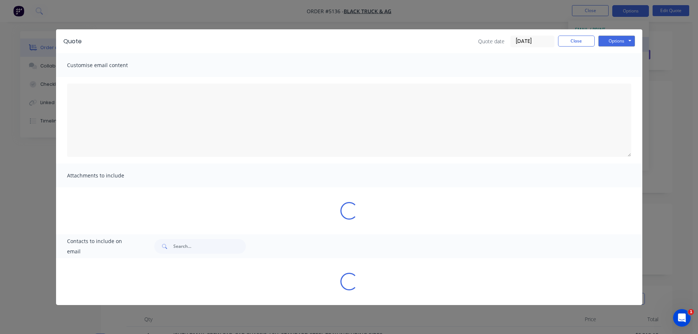
type textarea "Thank you for your enquiry and the opportunity to provide you with this quote. …"
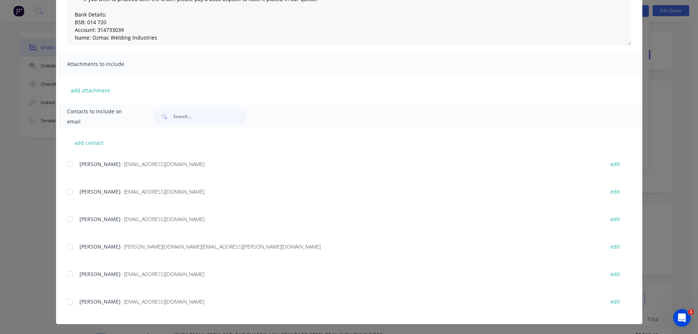
scroll to position [112, 0]
click at [70, 301] on div at bounding box center [70, 301] width 15 height 15
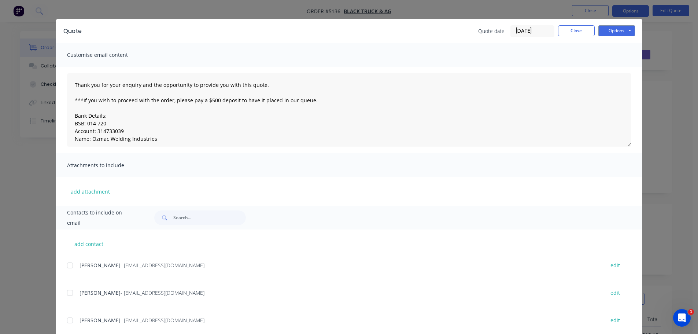
scroll to position [0, 0]
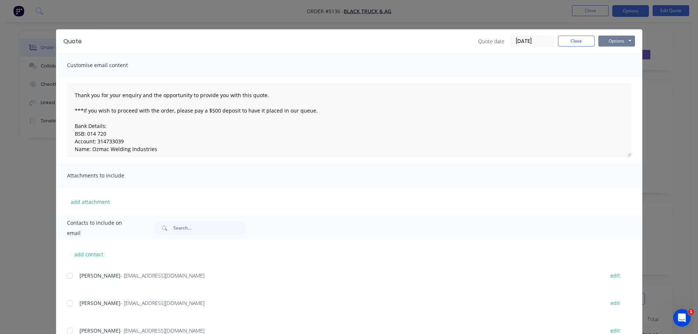
click at [606, 42] on button "Options" at bounding box center [616, 41] width 37 height 11
click at [608, 76] on button "Email" at bounding box center [621, 78] width 47 height 12
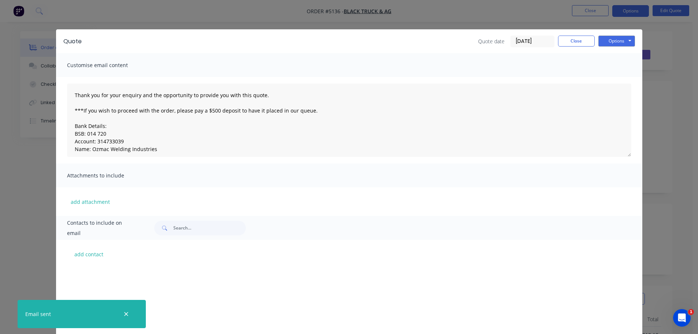
scroll to position [163, 0]
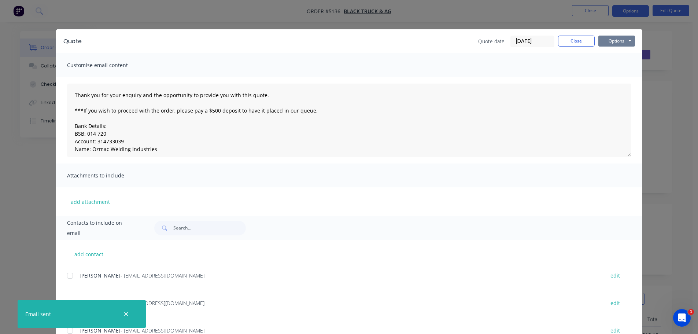
click at [615, 41] on button "Options" at bounding box center [616, 41] width 37 height 11
click at [614, 67] on button "Print" at bounding box center [621, 66] width 47 height 12
click at [587, 44] on button "Close" at bounding box center [576, 41] width 37 height 11
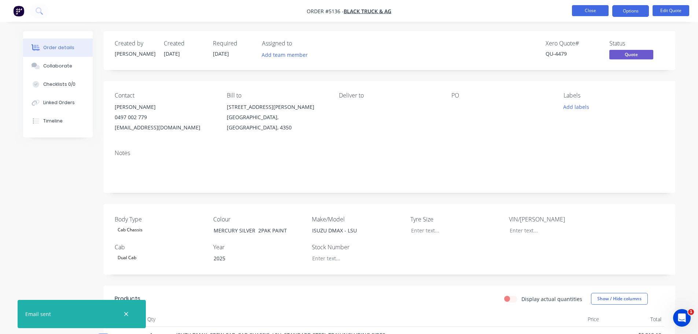
click at [593, 11] on button "Close" at bounding box center [590, 10] width 37 height 11
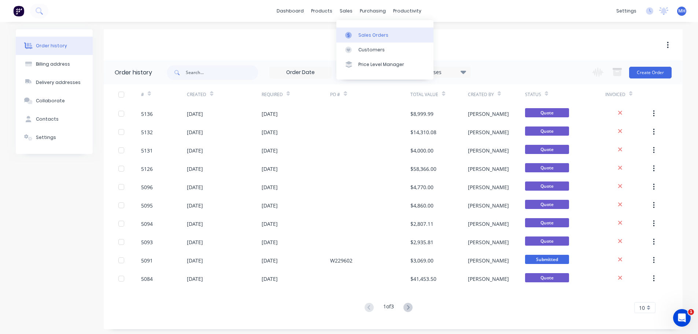
click at [376, 35] on div "Sales Orders" at bounding box center [373, 35] width 30 height 7
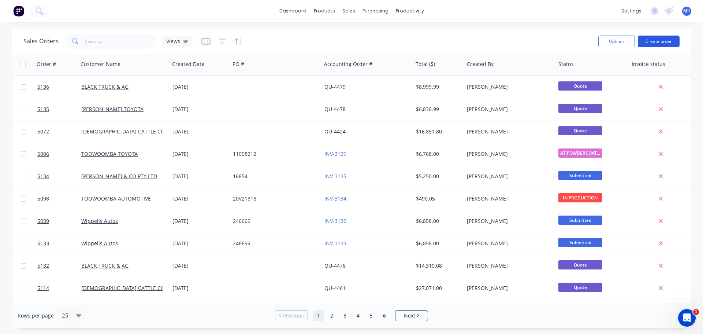
click at [662, 41] on button "Create order" at bounding box center [659, 42] width 42 height 12
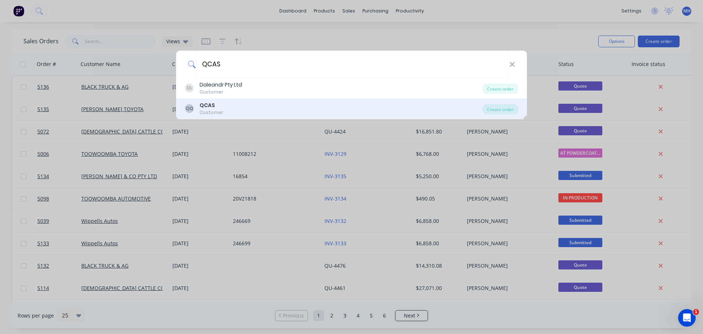
type input "QCAS"
click at [340, 107] on div "QQ QCAS Customer" at bounding box center [334, 108] width 298 height 14
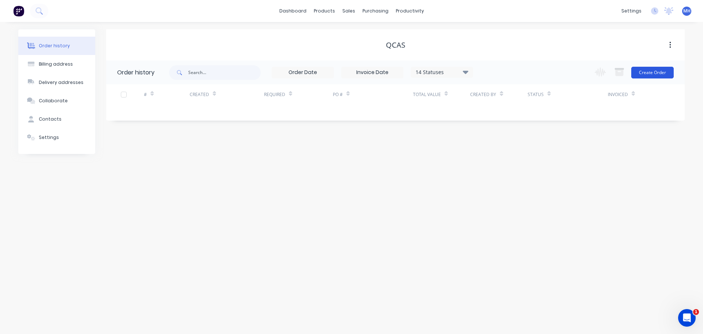
click at [650, 74] on button "Create Order" at bounding box center [652, 73] width 42 height 12
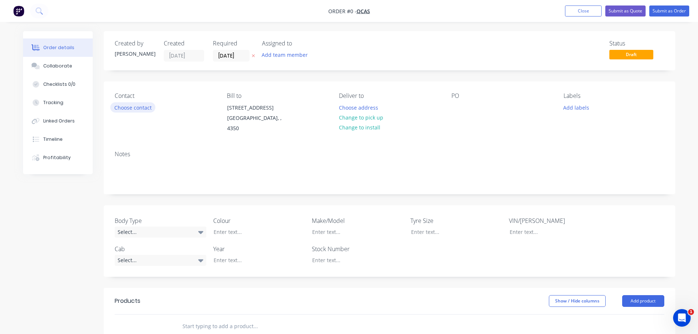
click at [143, 110] on button "Choose contact" at bounding box center [132, 107] width 45 height 10
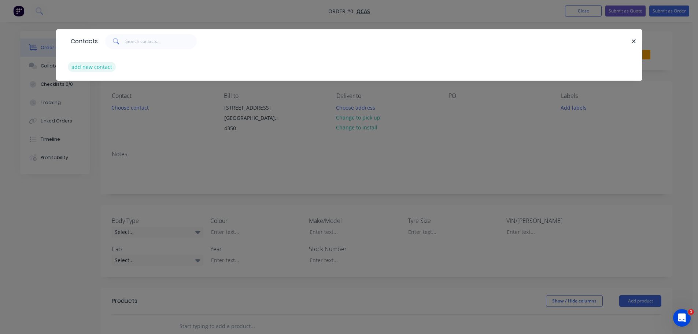
click at [107, 67] on button "add new contact" at bounding box center [92, 67] width 48 height 10
select select "AU"
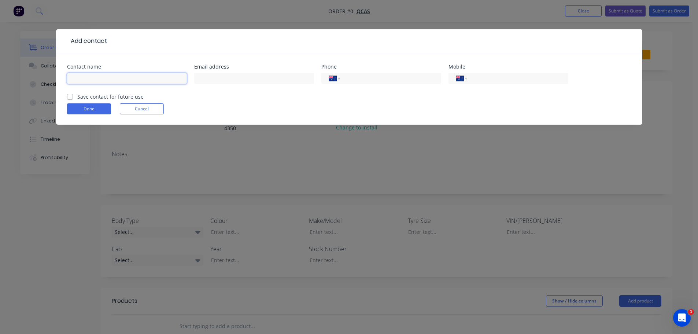
click at [142, 78] on input "text" at bounding box center [127, 78] width 120 height 11
type input "d"
type input "[PERSON_NAME]"
paste input "[PERSON_NAME][EMAIL_ADDRESS][DOMAIN_NAME]"
type input "[PERSON_NAME][EMAIL_ADDRESS][DOMAIN_NAME]"
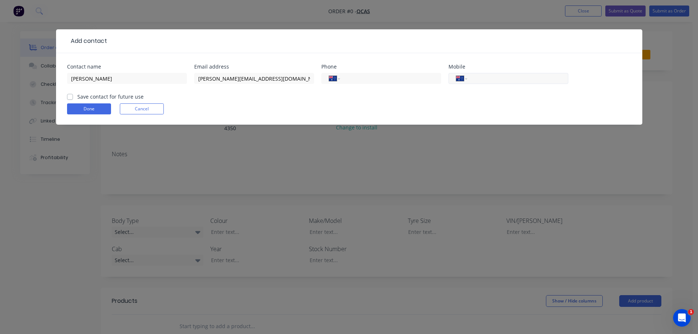
click at [495, 76] on input "tel" at bounding box center [516, 78] width 88 height 8
type input "0418 790 252"
click at [77, 98] on label "Save contact for future use" at bounding box center [110, 97] width 66 height 8
click at [71, 98] on input "Save contact for future use" at bounding box center [70, 96] width 6 height 7
checkbox input "true"
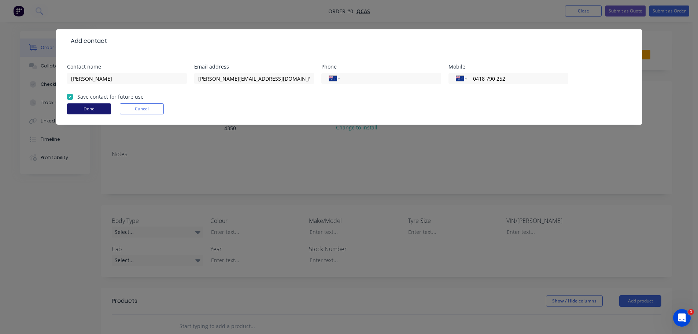
click at [97, 111] on button "Done" at bounding box center [89, 108] width 44 height 11
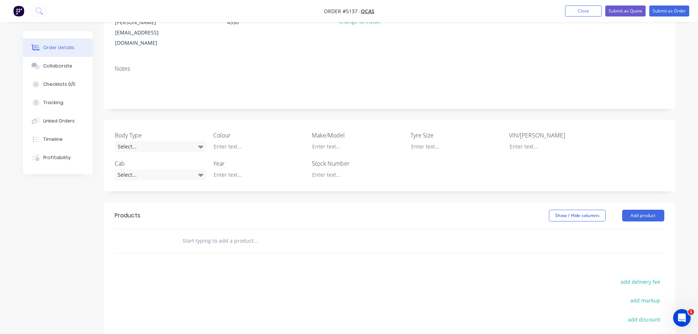
scroll to position [110, 0]
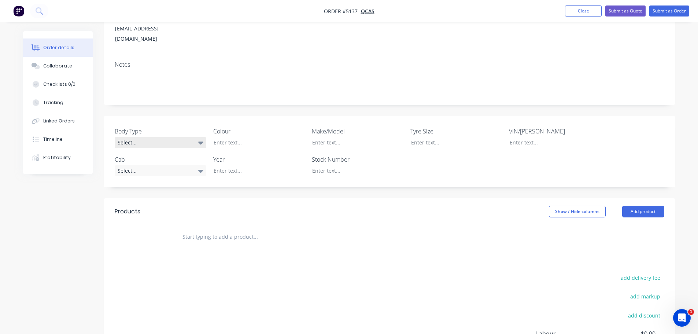
click at [147, 137] on div "Select..." at bounding box center [161, 142] width 92 height 11
click at [167, 185] on button "Tray" at bounding box center [170, 181] width 110 height 15
click at [242, 137] on div at bounding box center [254, 142] width 92 height 11
click at [333, 137] on div at bounding box center [352, 142] width 92 height 11
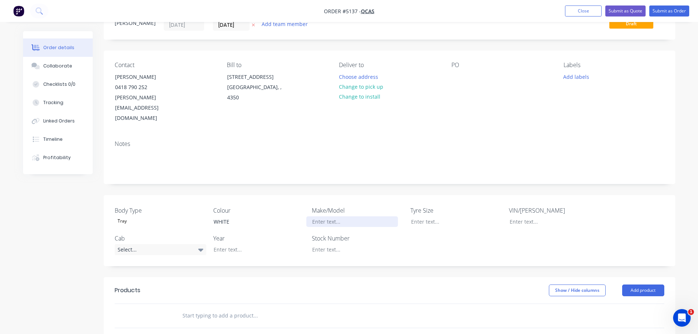
scroll to position [73, 0]
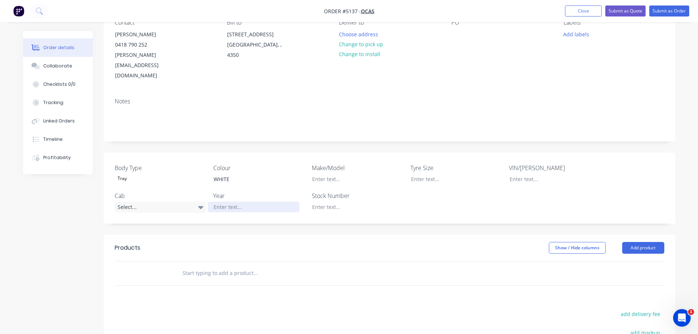
click at [230, 201] on div at bounding box center [254, 206] width 92 height 11
click at [179, 201] on div "Select..." at bounding box center [161, 206] width 92 height 11
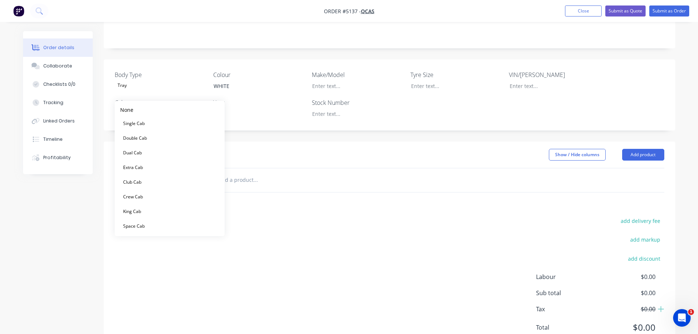
scroll to position [175, 0]
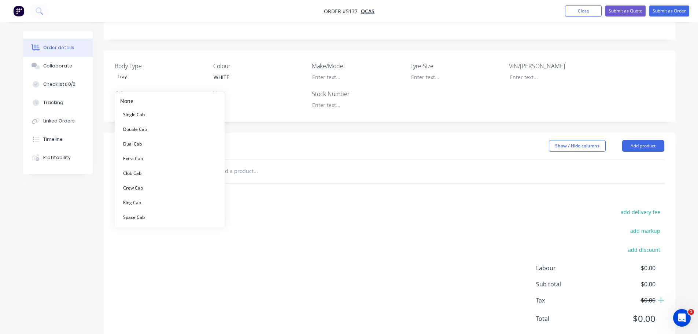
click at [311, 207] on div "add delivery fee add markup add discount Labour $0.00 Sub total $0.00 Tax $0.00…" at bounding box center [389, 269] width 549 height 125
click at [640, 140] on button "Add product" at bounding box center [643, 146] width 42 height 12
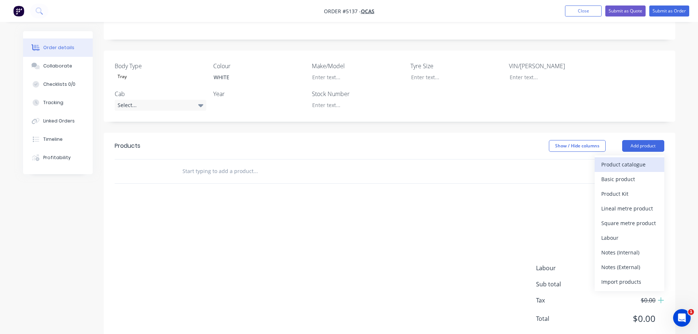
click at [629, 159] on div "Product catalogue" at bounding box center [629, 164] width 56 height 11
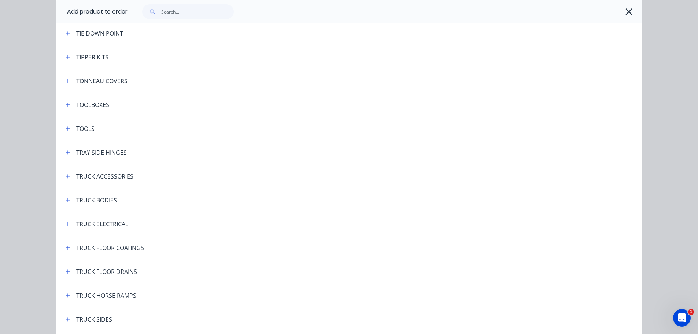
scroll to position [2304, 0]
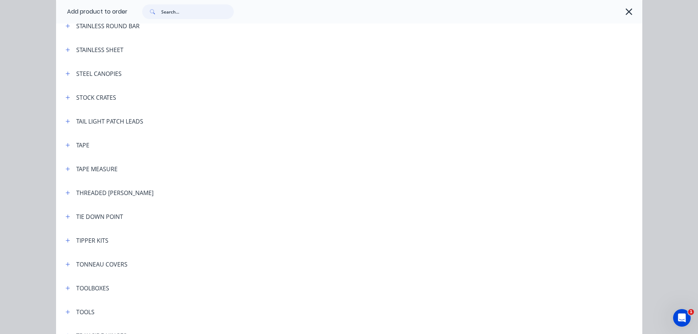
click at [178, 12] on input "text" at bounding box center [197, 11] width 73 height 15
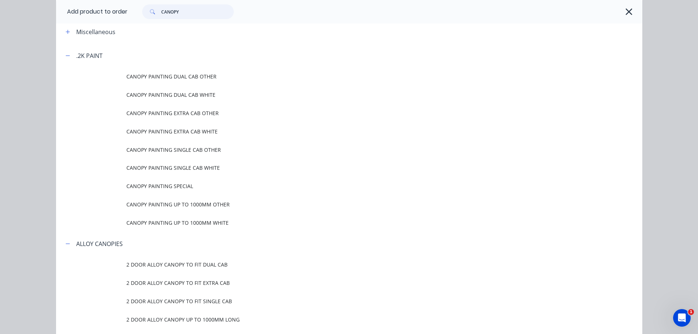
scroll to position [0, 0]
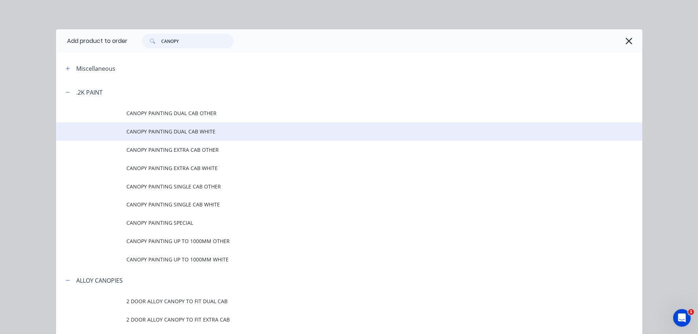
type input "CANOPY"
click at [207, 133] on span "CANOPY PAINTING DUAL CAB WHITE" at bounding box center [332, 131] width 412 height 8
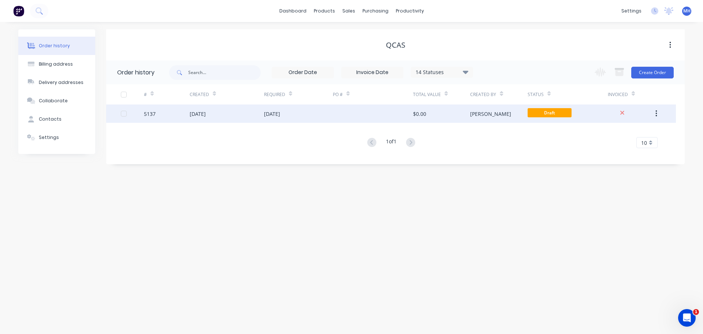
click at [267, 111] on div "[DATE]" at bounding box center [272, 114] width 16 height 8
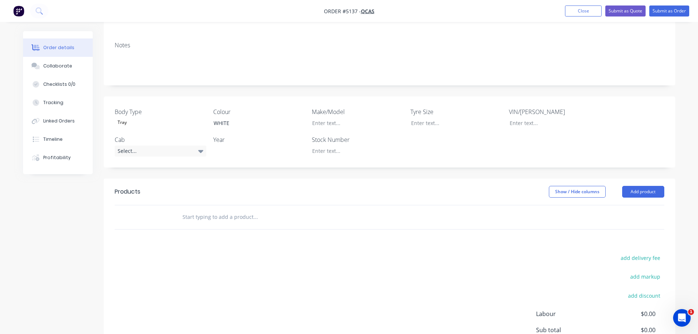
scroll to position [147, 0]
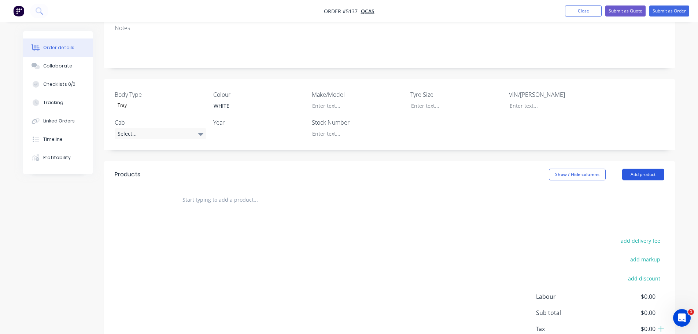
click at [636, 168] on button "Add product" at bounding box center [643, 174] width 42 height 12
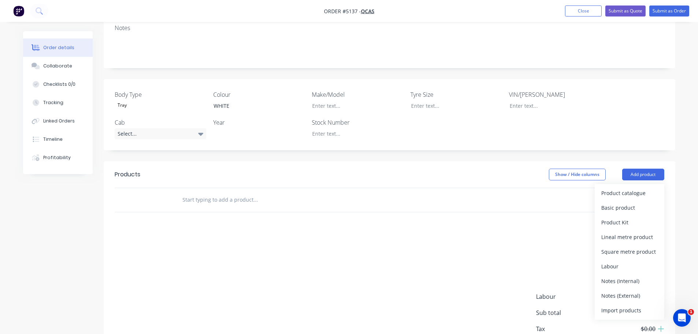
click at [239, 192] on input "text" at bounding box center [255, 199] width 147 height 15
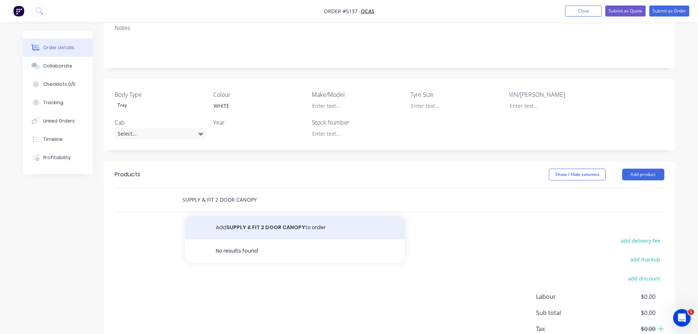
type input "SUPPLY & FIT 2 DOOR CANOPY"
click at [274, 216] on button "Add SUPPLY & FIT 2 DOOR CANOPY to order" at bounding box center [295, 227] width 220 height 23
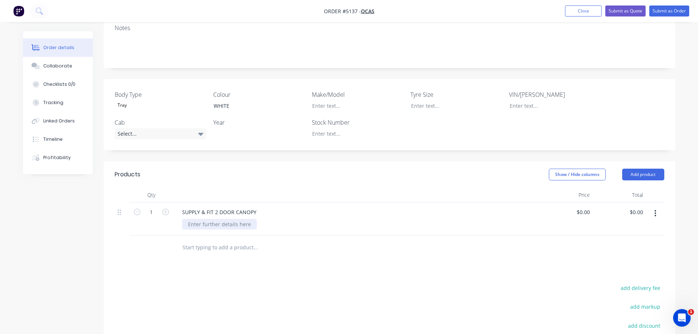
click at [227, 219] on div at bounding box center [219, 224] width 75 height 11
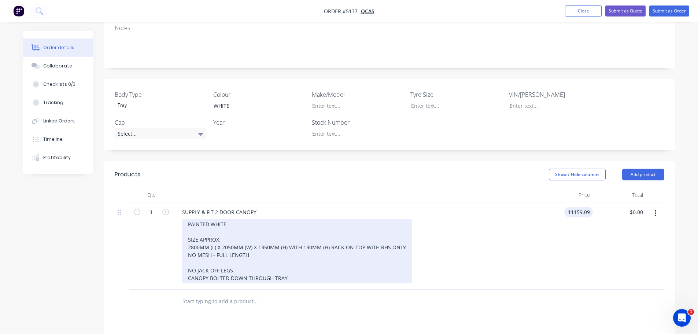
type input "$11,159.09"
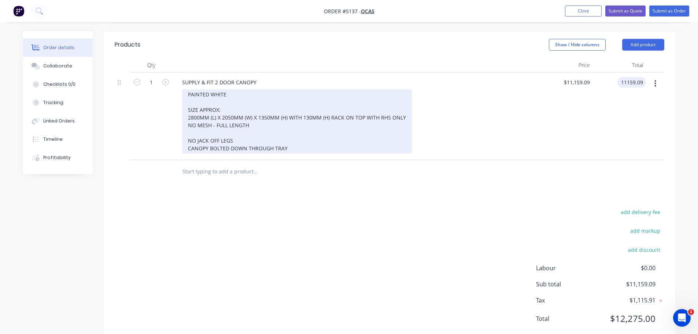
scroll to position [130, 0]
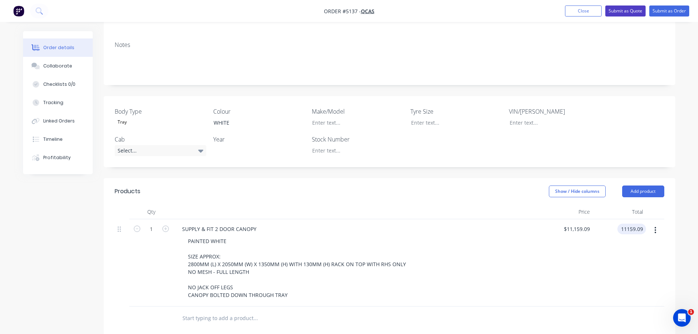
type input "$11,159.09"
click at [619, 11] on button "Submit as Quote" at bounding box center [625, 10] width 40 height 11
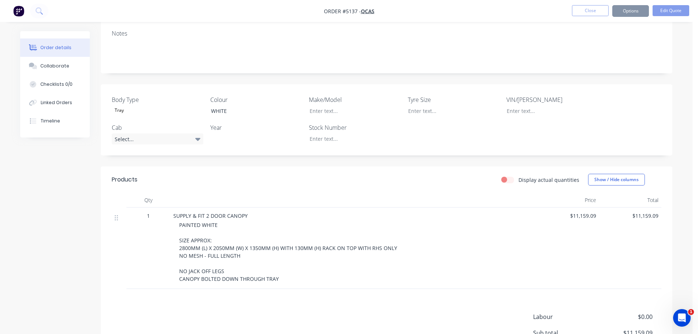
scroll to position [0, 0]
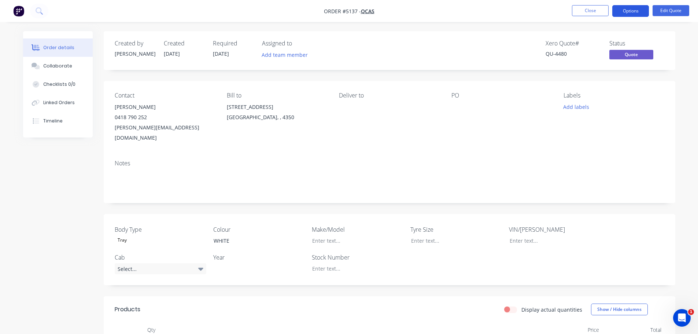
click at [631, 12] on button "Options" at bounding box center [630, 11] width 37 height 12
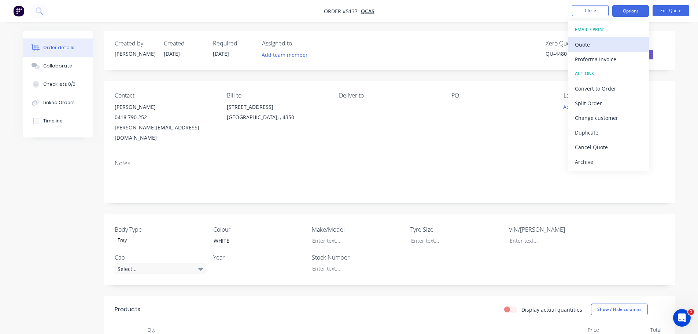
click at [602, 48] on div "Quote" at bounding box center [608, 44] width 67 height 11
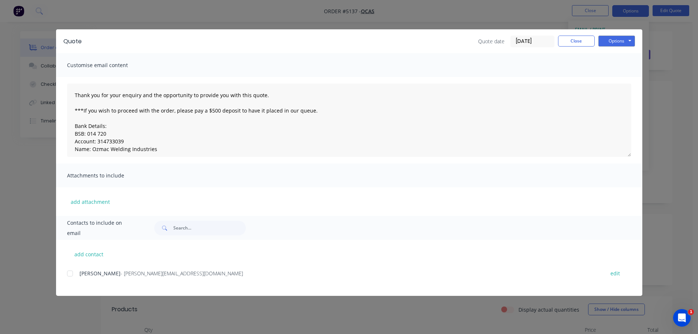
click at [70, 275] on div at bounding box center [70, 273] width 15 height 15
click at [620, 40] on button "Options" at bounding box center [616, 41] width 37 height 11
click at [617, 81] on button "Email" at bounding box center [621, 78] width 47 height 12
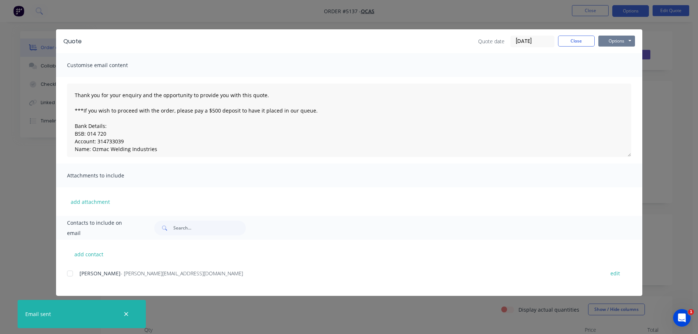
click at [609, 42] on button "Options" at bounding box center [616, 41] width 37 height 11
click at [612, 64] on button "Print" at bounding box center [621, 66] width 47 height 12
click at [579, 43] on button "Close" at bounding box center [576, 41] width 37 height 11
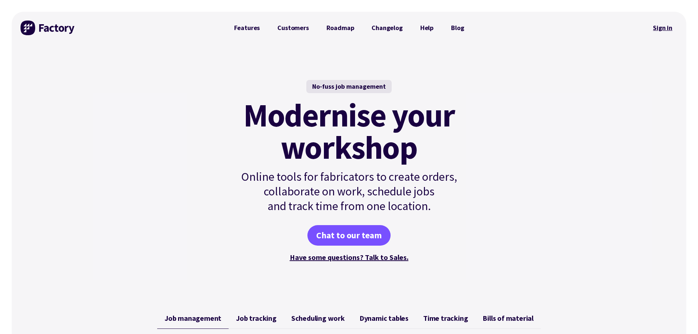
click at [663, 27] on link "Sign in" at bounding box center [663, 27] width 30 height 17
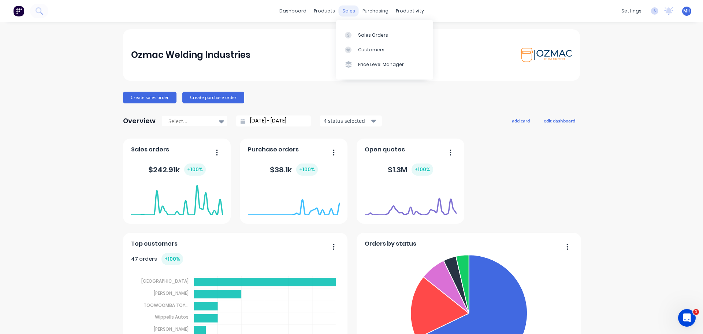
click at [351, 10] on div "sales" at bounding box center [349, 10] width 20 height 11
click at [360, 38] on div "Sales Orders" at bounding box center [373, 35] width 30 height 7
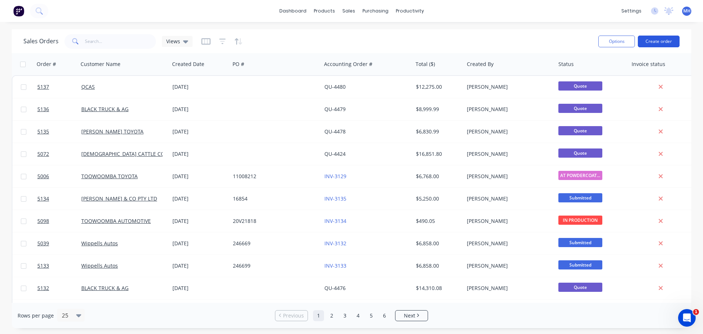
click at [656, 43] on button "Create order" at bounding box center [659, 42] width 42 height 12
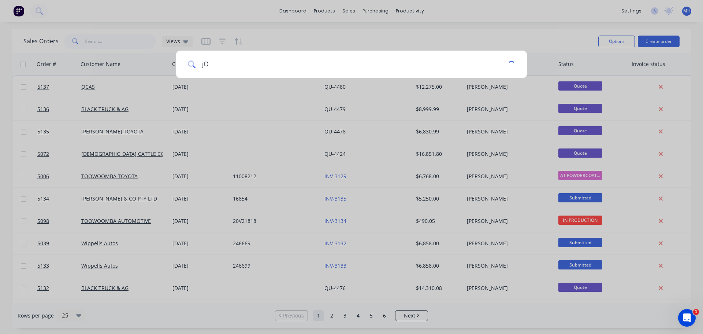
type input "j"
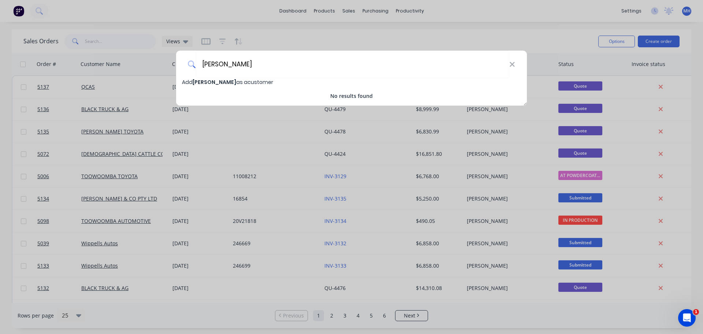
type input "[PERSON_NAME]"
click at [245, 82] on span "Add [PERSON_NAME] as a customer" at bounding box center [227, 81] width 91 height 7
select select "AU"
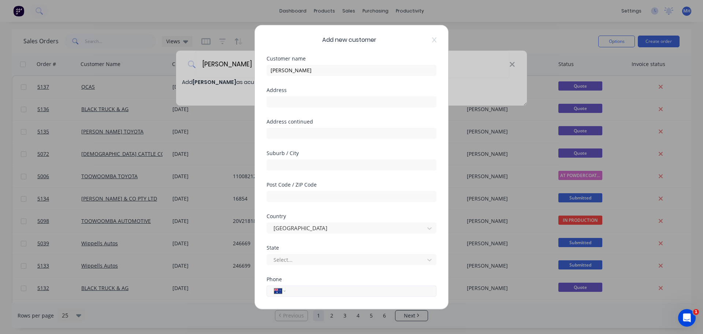
click at [305, 293] on input "tel" at bounding box center [360, 290] width 138 height 8
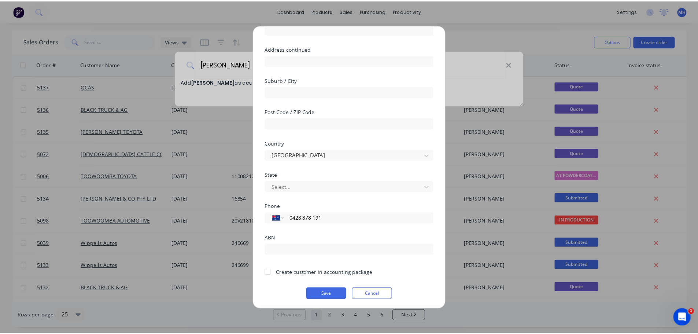
scroll to position [74, 0]
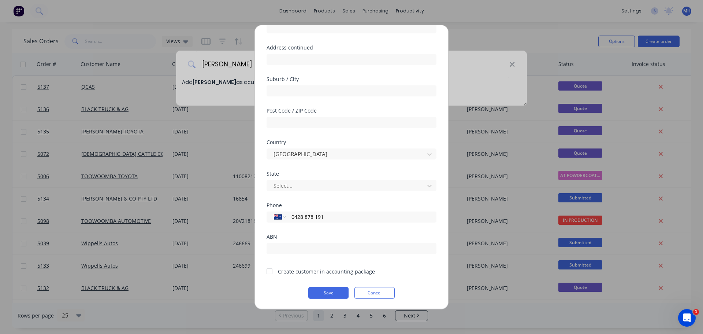
type input "0428 878 191"
click at [270, 273] on div at bounding box center [269, 271] width 15 height 15
click at [327, 293] on button "Save" at bounding box center [328, 292] width 40 height 12
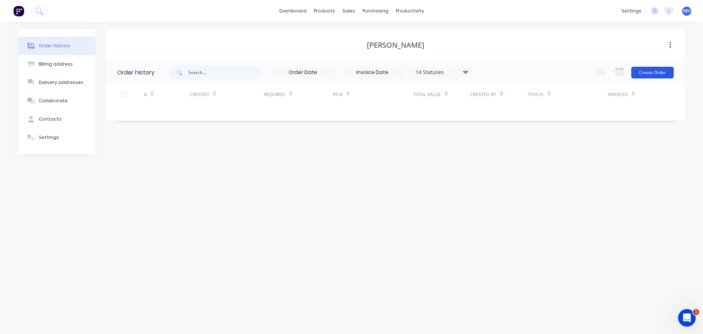
click at [652, 70] on button "Create Order" at bounding box center [652, 73] width 42 height 12
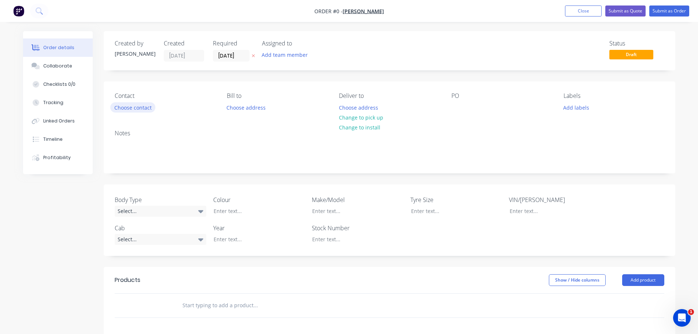
click at [149, 104] on button "Choose contact" at bounding box center [132, 107] width 45 height 10
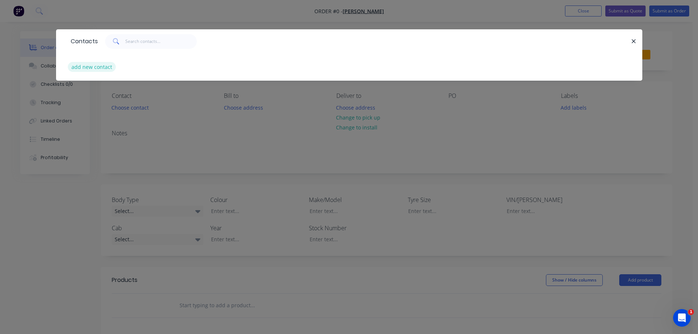
click at [101, 68] on button "add new contact" at bounding box center [92, 67] width 48 height 10
select select "AU"
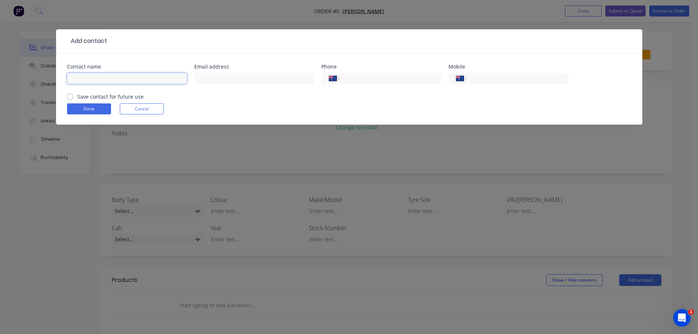
click at [121, 80] on input "text" at bounding box center [127, 78] width 120 height 11
type input "John Sharkey"
type input "johnsharkey17@gmail.com"
type input "0428 878 191"
click at [77, 96] on label "Save contact for future use" at bounding box center [110, 97] width 66 height 8
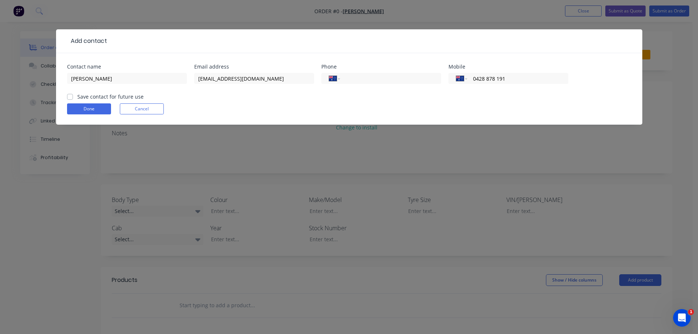
click at [68, 96] on input "Save contact for future use" at bounding box center [70, 96] width 6 height 7
checkbox input "true"
click at [85, 109] on button "Done" at bounding box center [89, 108] width 44 height 11
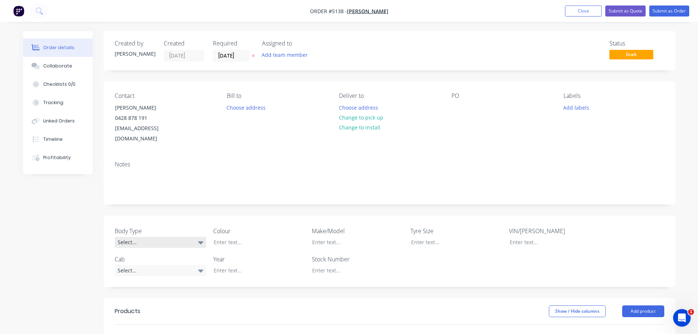
click at [168, 237] on div "Select..." at bounding box center [161, 242] width 92 height 11
click at [162, 278] on button "Pick Up" at bounding box center [170, 276] width 110 height 15
click at [234, 237] on div at bounding box center [254, 242] width 92 height 11
click at [145, 264] on div "Select..." at bounding box center [161, 269] width 92 height 11
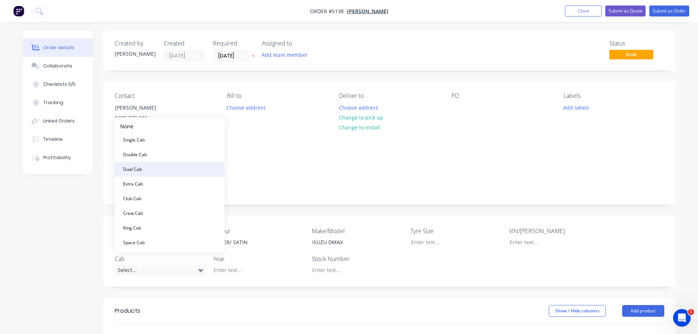
click at [157, 171] on button "Dual Cab" at bounding box center [170, 169] width 110 height 15
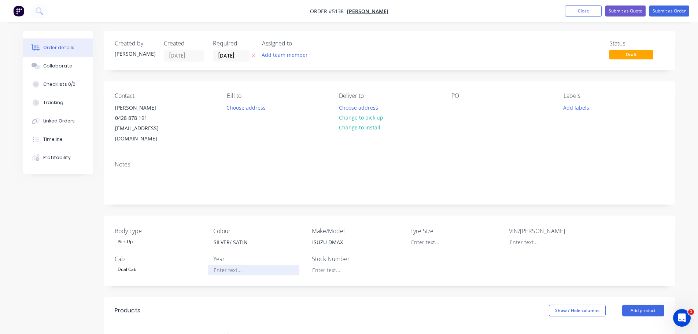
click at [223, 264] on div at bounding box center [254, 269] width 92 height 11
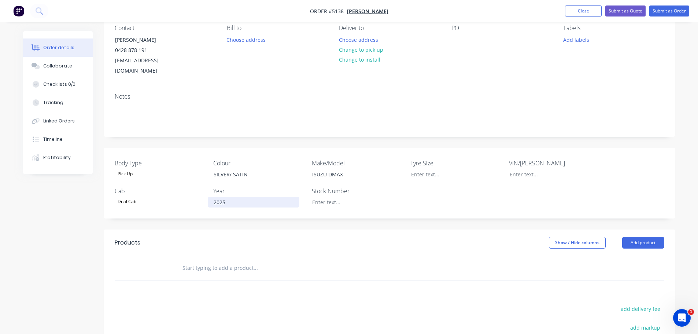
scroll to position [73, 0]
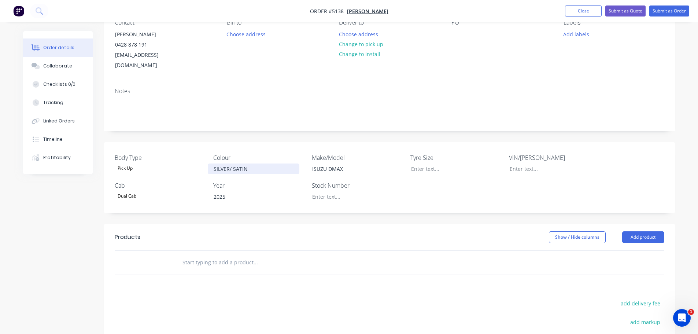
click at [251, 163] on div "SILVER/ SATIN" at bounding box center [254, 168] width 92 height 11
click at [242, 255] on input "text" at bounding box center [255, 262] width 147 height 15
click at [650, 231] on button "Add product" at bounding box center [643, 237] width 42 height 12
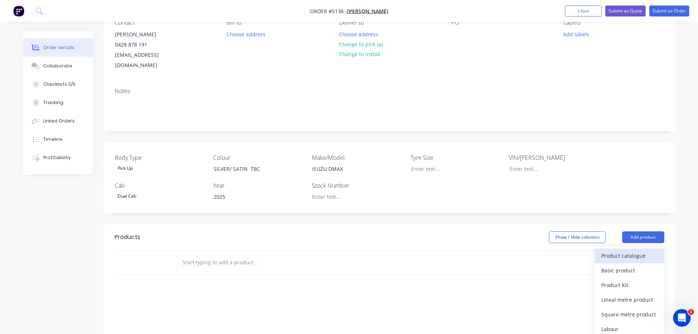
click at [636, 252] on button "Product catalogue" at bounding box center [629, 255] width 70 height 15
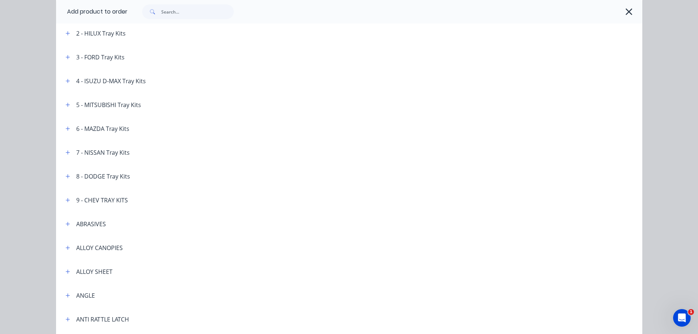
scroll to position [0, 0]
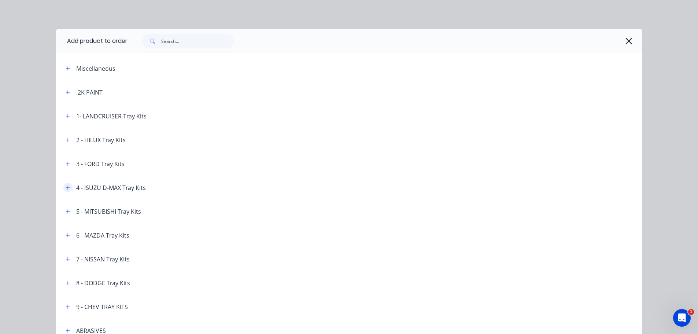
click at [66, 188] on icon "button" at bounding box center [68, 187] width 4 height 4
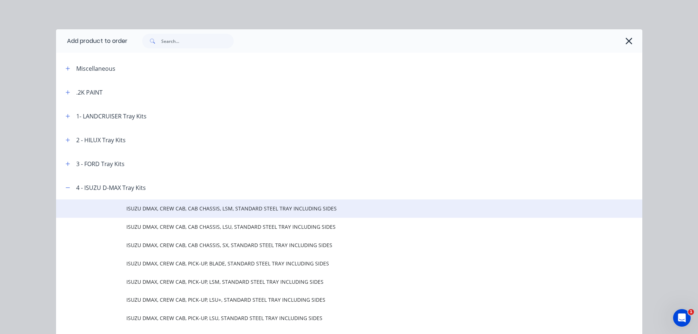
click at [177, 207] on span "ISUZU DMAX, CREW CAB, CAB CHASSIS, LSM, STANDARD STEEL TRAY INCLUDING SIDES" at bounding box center [332, 208] width 412 height 8
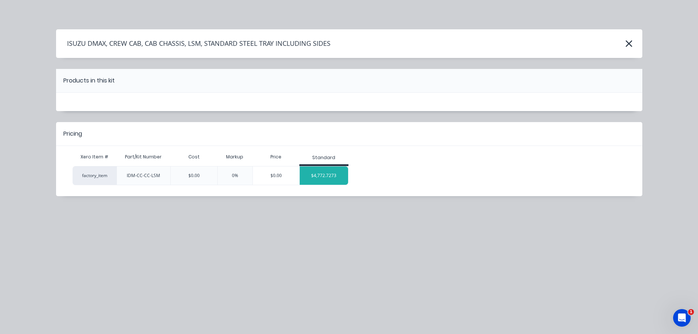
click at [320, 177] on div "$4,772.7273" at bounding box center [324, 175] width 49 height 18
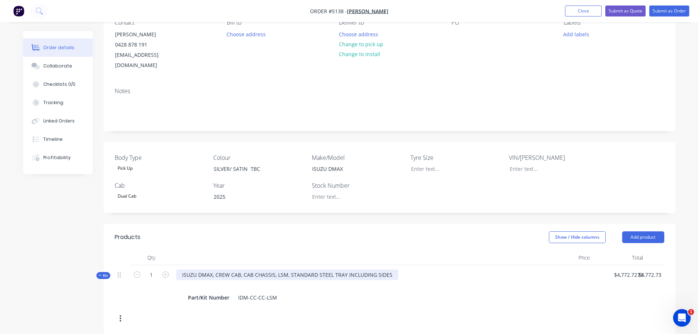
click at [287, 269] on div "ISUZU DMAX, CREW CAB, CAB CHASSIS, LSM, STANDARD STEEL TRAY INCLUDING SIDES" at bounding box center [287, 274] width 222 height 11
drag, startPoint x: 273, startPoint y: 264, endPoint x: 243, endPoint y: 264, distance: 30.4
click at [243, 269] on div "ISUZU DMAX, CREW CAB, CAB CHASSIS, STANDARD STEEL TRAY INCLUDING SIDES" at bounding box center [281, 274] width 211 height 11
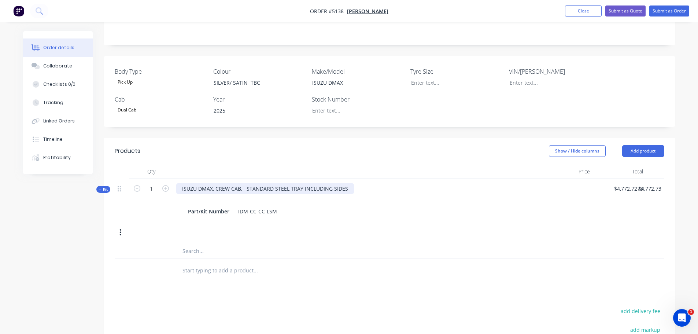
scroll to position [183, 0]
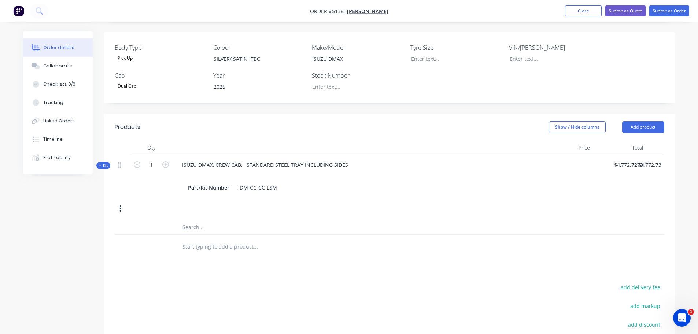
click at [196, 239] on input "text" at bounding box center [255, 246] width 147 height 15
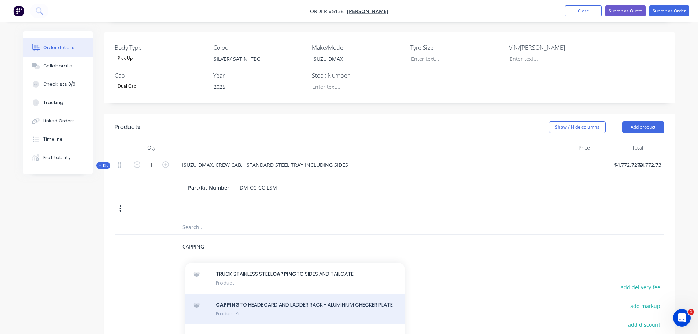
scroll to position [49, 0]
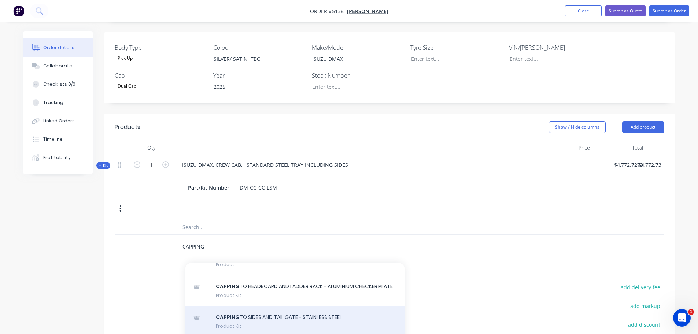
type input "CAPPING"
click at [294, 312] on div "CAPPING TO SIDES AND TAIL GATE - STAINLESS STEEL Product Kit" at bounding box center [295, 321] width 220 height 31
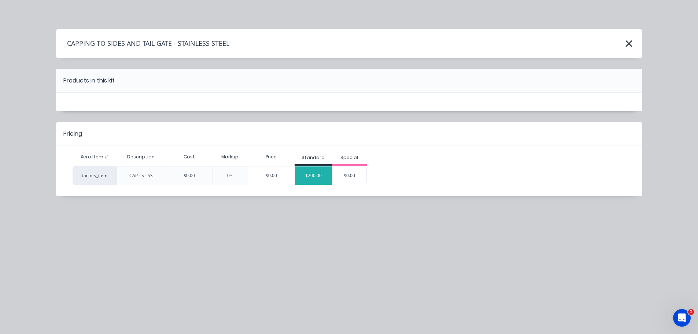
click at [317, 181] on div "$200.00" at bounding box center [313, 175] width 37 height 18
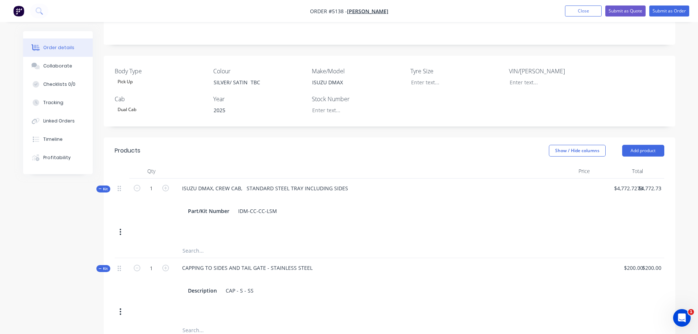
scroll to position [147, 0]
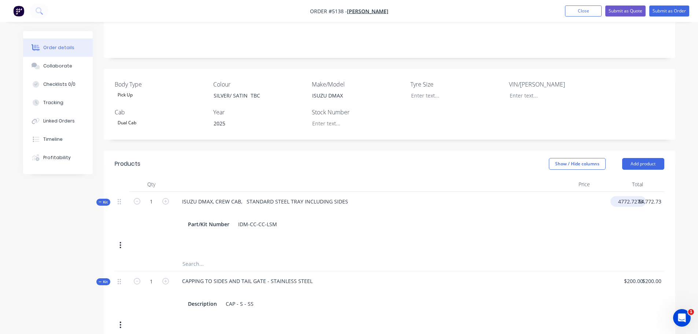
click at [619, 196] on input "4772.7273" at bounding box center [629, 201] width 33 height 11
type input "$5,318.18"
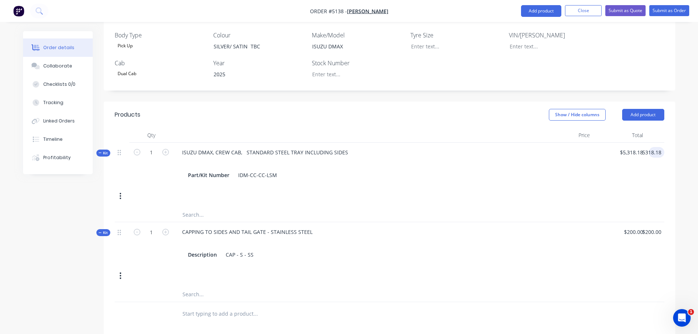
scroll to position [293, 0]
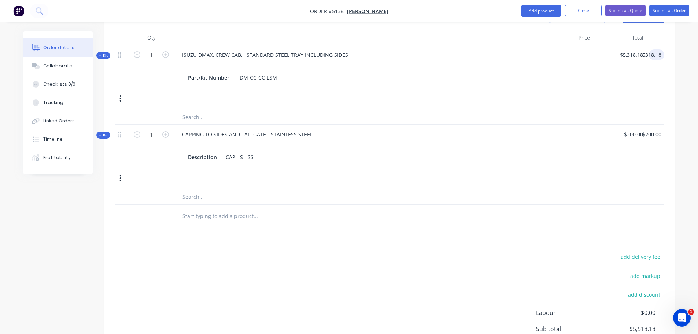
type input "$5,318.18"
click at [207, 209] on input "text" at bounding box center [255, 216] width 147 height 15
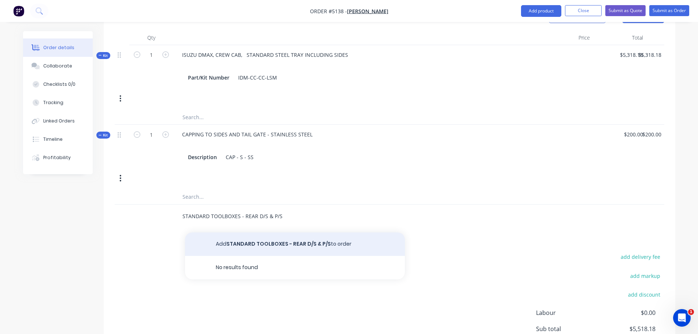
type input "STANDARD TOOLBOXES - REAR D/S & P/S"
click at [250, 234] on button "Add STANDARD TOOLBOXES - REAR D/S & P/S to order" at bounding box center [295, 243] width 220 height 23
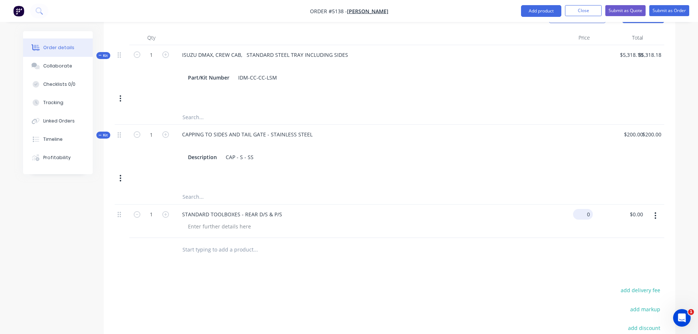
click at [581, 204] on div "0 $0.00" at bounding box center [565, 220] width 53 height 33
type input "$545.45"
click at [167, 211] on icon "button" at bounding box center [165, 214] width 7 height 7
type input "2"
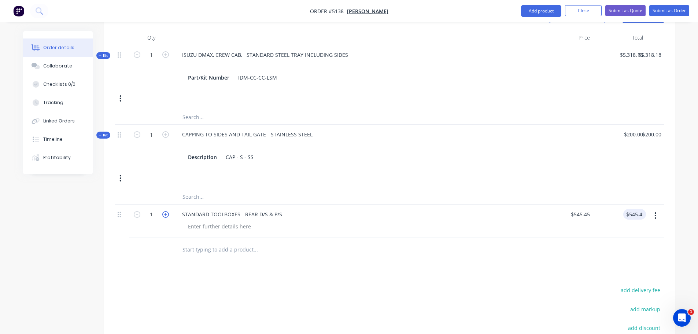
type input "$1,090.90"
click at [201, 242] on input "text" at bounding box center [255, 249] width 147 height 15
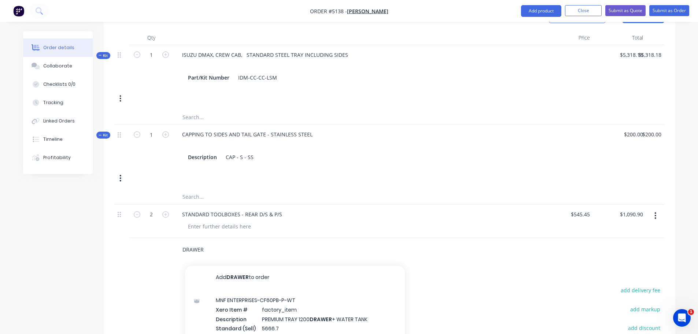
click at [183, 242] on input "DRAWER" at bounding box center [255, 249] width 147 height 15
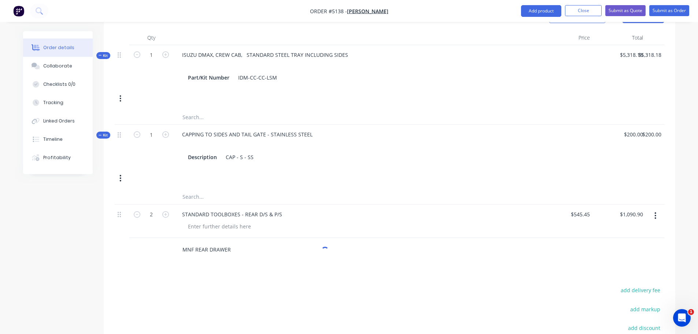
click at [234, 242] on input "MNF REAR DRAWER" at bounding box center [255, 249] width 147 height 15
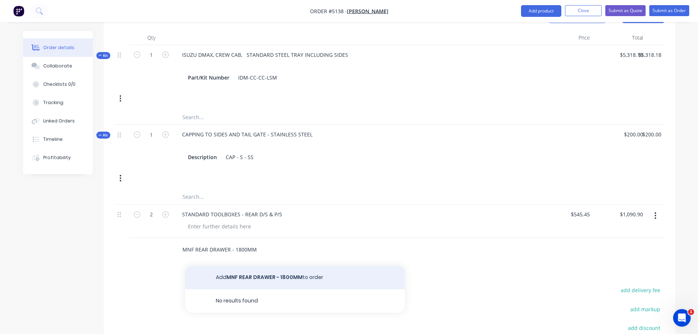
type input "MNF REAR DRAWER - 1800MM"
click at [246, 266] on button "Add MNF REAR DRAWER - 1800MM to order" at bounding box center [295, 277] width 220 height 23
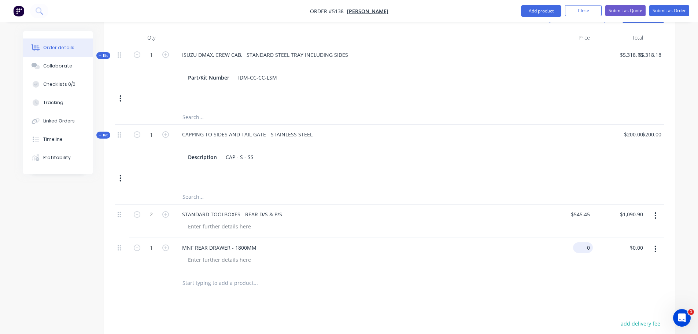
click at [580, 238] on div "0 $0.00" at bounding box center [565, 254] width 53 height 33
type input "$2,000.00"
click at [210, 279] on input "text" at bounding box center [255, 282] width 147 height 15
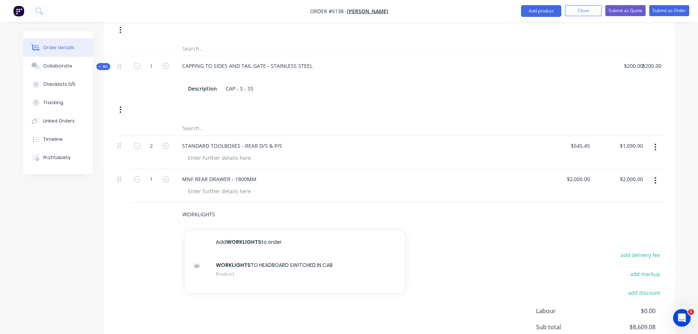
scroll to position [366, 0]
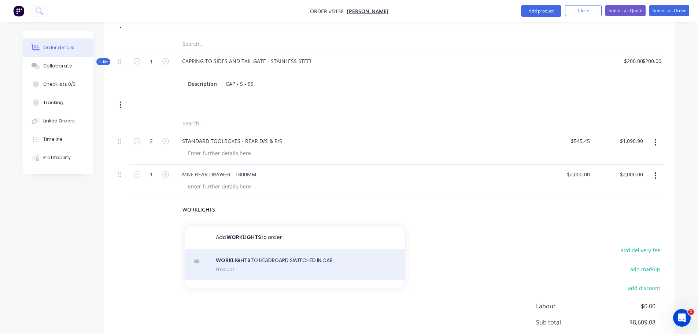
click at [269, 254] on div "WORKLIGHTS TO HEADBOARD SWITCHED IN CAB Product" at bounding box center [295, 264] width 220 height 31
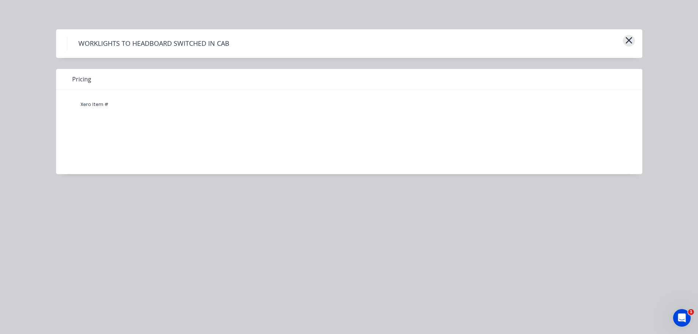
click at [626, 37] on icon "button" at bounding box center [628, 40] width 7 height 7
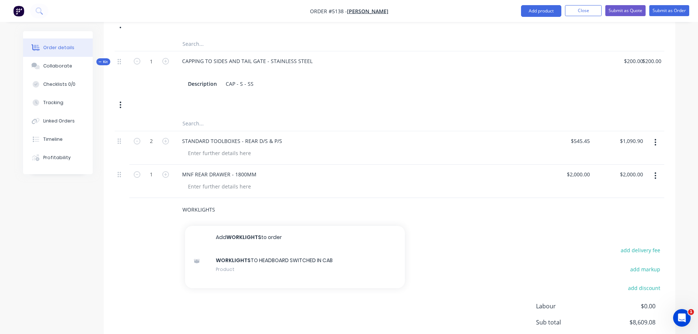
click at [231, 202] on input "WORKLIGHTS" at bounding box center [255, 209] width 147 height 15
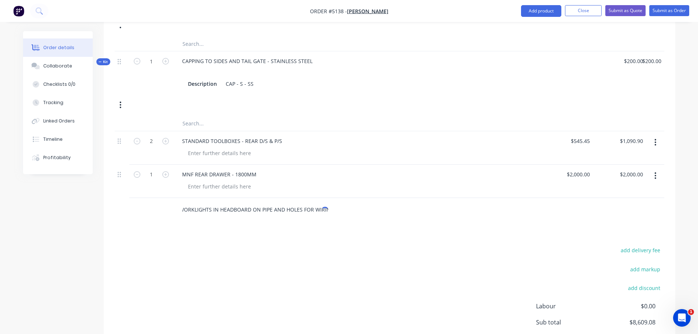
scroll to position [0, 7]
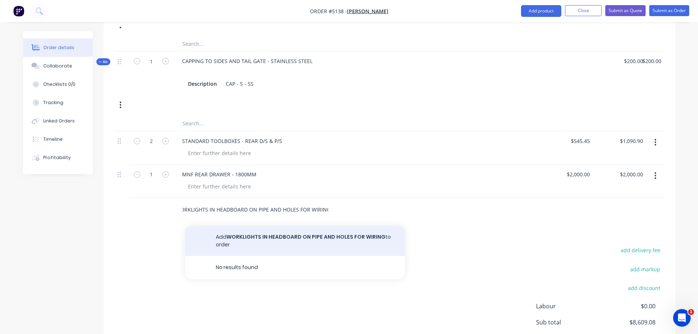
type input "WORKLIGHTS IN HEADBOARD ON PIPE AND HOLES FOR WIRING"
click at [317, 229] on button "Add WORKLIGHTS IN HEADBOARD ON PIPE AND HOLES FOR WIRING to order" at bounding box center [295, 241] width 220 height 30
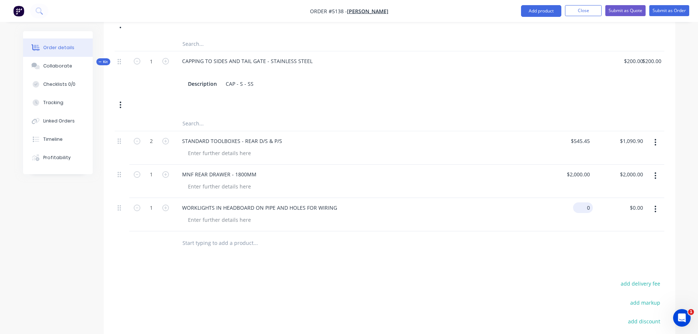
click at [581, 202] on div "0 $0.00" at bounding box center [583, 207] width 20 height 11
type input "$36.36"
click at [161, 203] on button "button" at bounding box center [166, 207] width 10 height 8
type input "2"
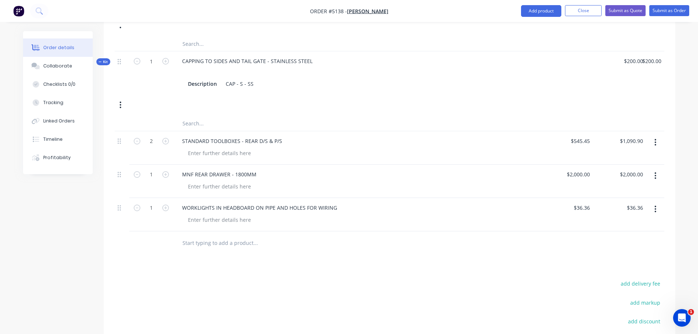
type input "$72.72"
click at [201, 236] on input "text" at bounding box center [255, 243] width 147 height 15
click at [211, 116] on input "text" at bounding box center [255, 123] width 147 height 15
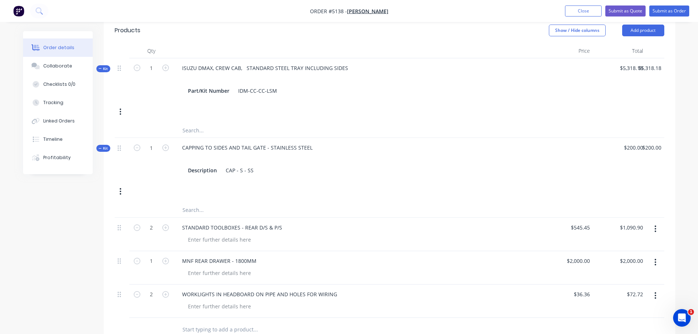
scroll to position [256, 0]
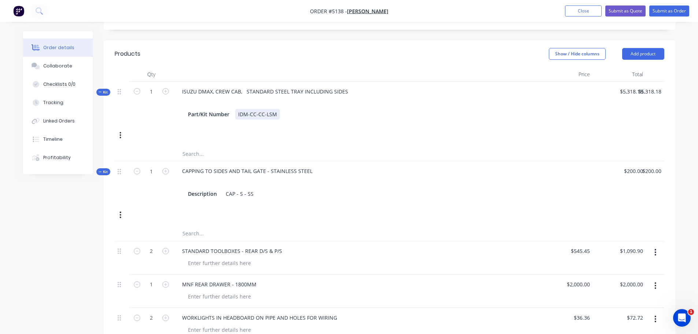
click at [278, 109] on div "IDM-CC-CC-LSM" at bounding box center [257, 114] width 45 height 11
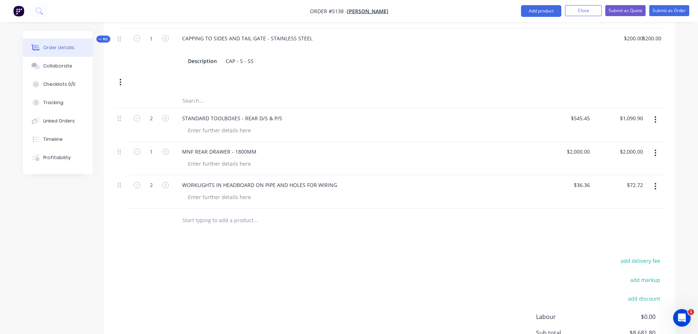
scroll to position [471, 0]
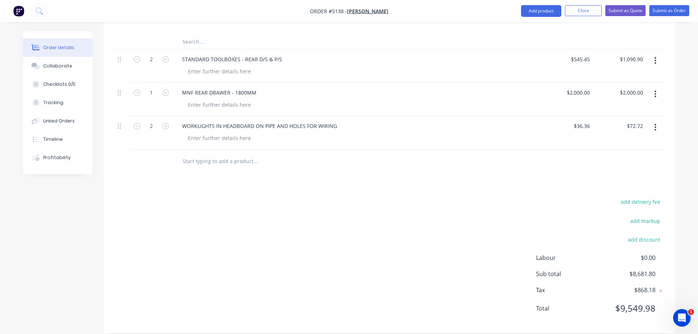
type input "$5,318.18"
click at [208, 154] on input "text" at bounding box center [255, 161] width 147 height 15
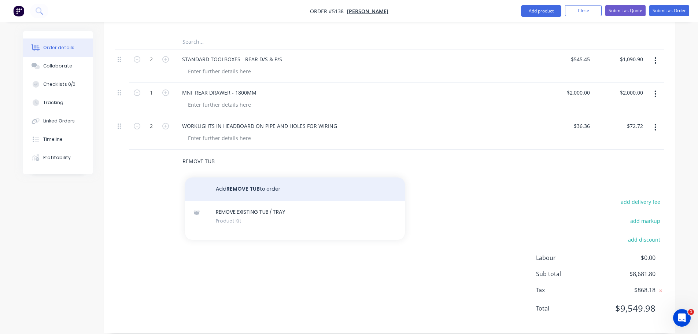
type input "REMOVE TUB"
click at [288, 179] on button "Add REMOVE TUB to order" at bounding box center [295, 188] width 220 height 23
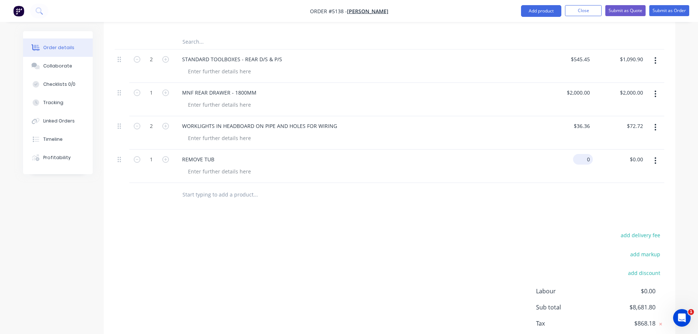
click at [582, 154] on div "0 $0.00" at bounding box center [583, 159] width 20 height 11
type input "$90.91"
click at [219, 187] on input "text" at bounding box center [255, 194] width 147 height 15
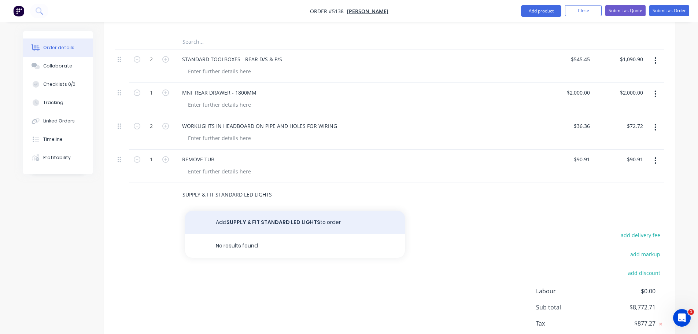
type input "SUPPLY & FIT STANDARD LED LIGHTS"
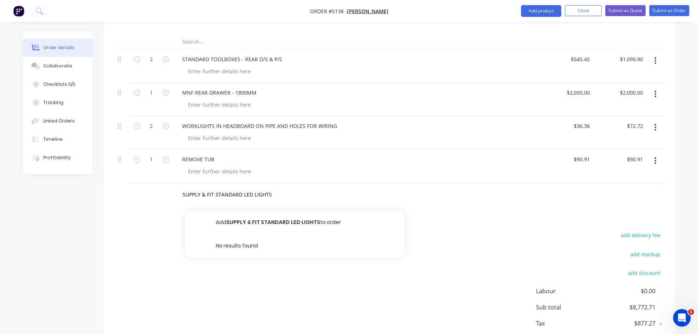
click at [250, 211] on button "Add SUPPLY & FIT STANDARD LED LIGHTS to order" at bounding box center [295, 222] width 220 height 23
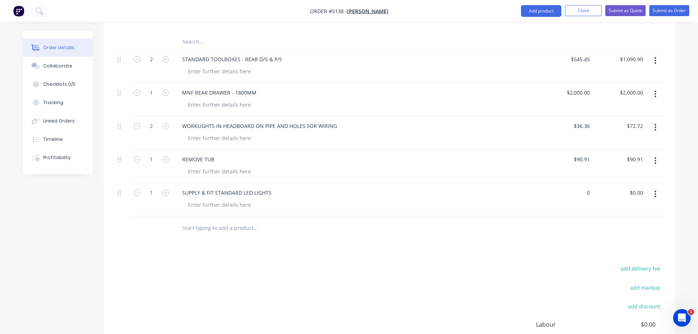
click at [581, 183] on div "0 $0.00" at bounding box center [565, 199] width 53 height 33
type input "$272.73"
click at [205, 222] on input "text" at bounding box center [255, 227] width 147 height 15
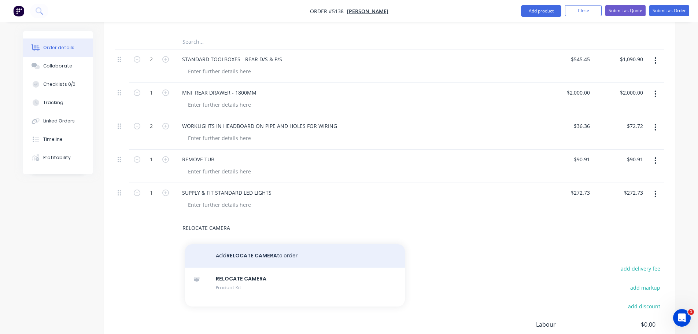
type input "RELOCATE CAMERA"
click at [225, 249] on button "Add RELOCATE CAMERA to order" at bounding box center [295, 255] width 220 height 23
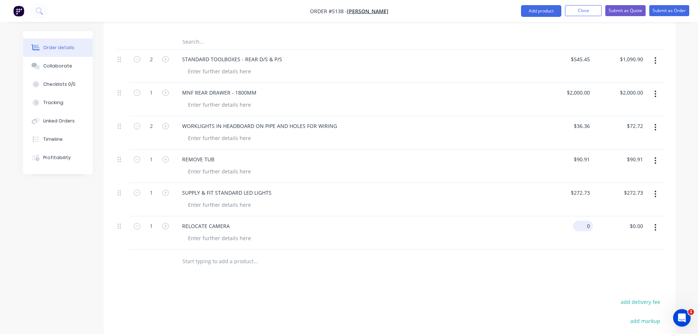
click at [579, 216] on div "0 $0.00" at bounding box center [565, 232] width 53 height 33
type input "$45.45"
click at [199, 254] on input "text" at bounding box center [255, 261] width 147 height 15
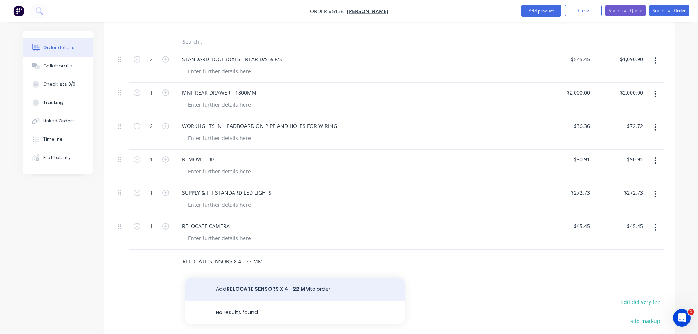
type input "RELOCATE SENSORS X 4 - 22 MM"
click at [249, 280] on button "Add RELOCATE SENSORS X 4 - 22 MM to order" at bounding box center [295, 288] width 220 height 23
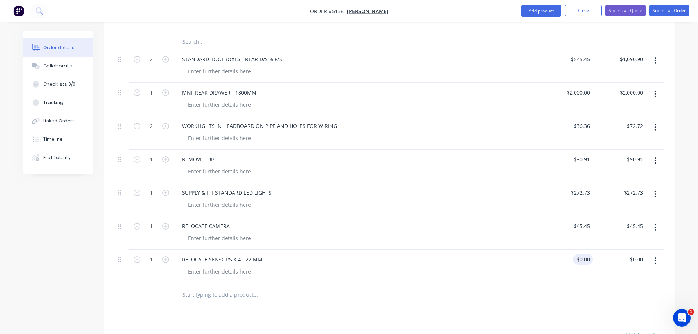
click at [578, 249] on div "$0.00 $0.00" at bounding box center [565, 265] width 53 height 33
type input "$227.27"
click at [197, 287] on input "text" at bounding box center [255, 294] width 147 height 15
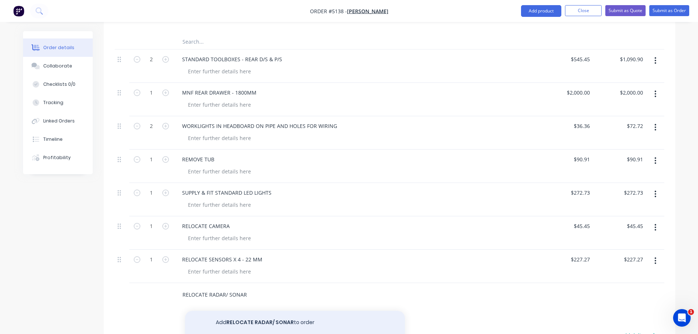
type input "RELOCATE RADAR/ SONAR"
click at [248, 315] on button "Add RELOCATE RADAR/ SONAR to order" at bounding box center [295, 322] width 220 height 23
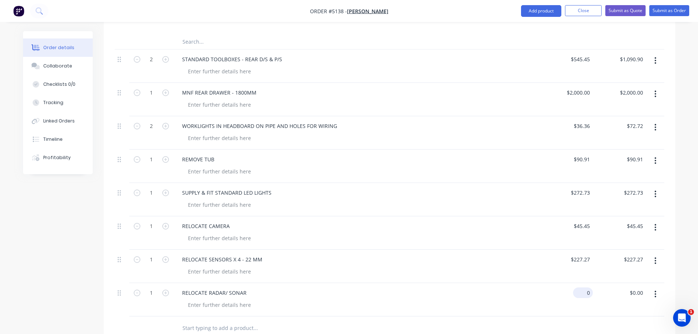
click at [582, 287] on div "0 $0.00" at bounding box center [583, 292] width 20 height 11
type input "$227.27"
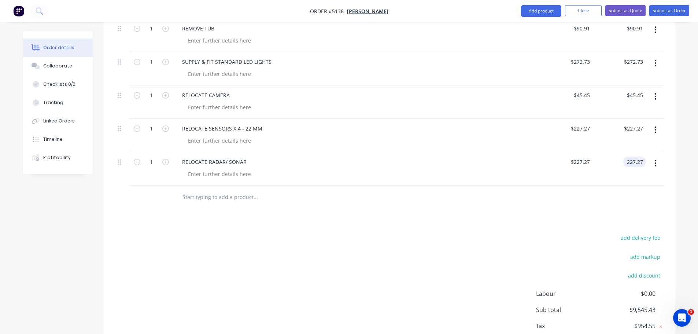
scroll to position [618, 0]
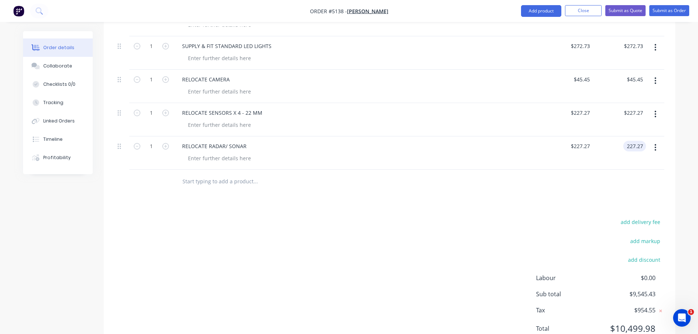
type input "$227.27"
click at [196, 177] on input "text" at bounding box center [255, 181] width 147 height 15
type input "2 DOOR ALLOY CANOPY - 2 TONE"
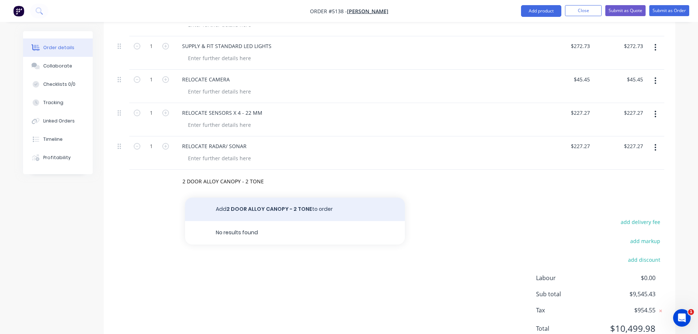
click at [244, 197] on button "Add 2 DOOR ALLOY CANOPY - 2 TONE to order" at bounding box center [295, 208] width 220 height 23
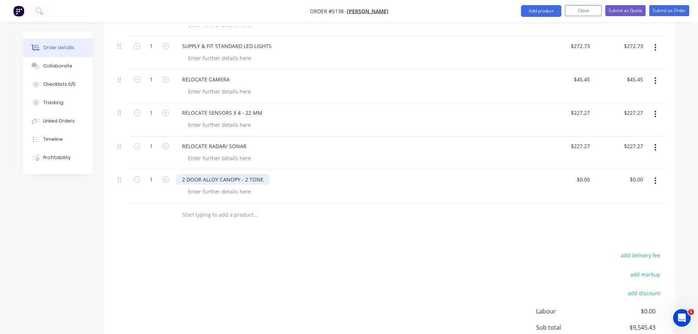
click at [262, 174] on div "2 DOOR ALLOY CANOPY - 2 TONE" at bounding box center [222, 179] width 93 height 11
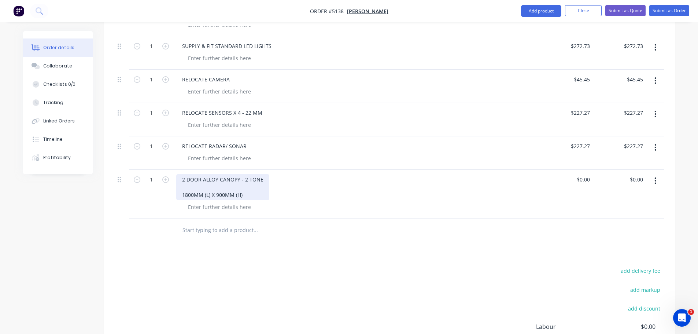
click at [251, 185] on div "2 DOOR ALLOY CANOPY - 2 TONE 1800MM (L) X 900MM (H)" at bounding box center [222, 187] width 93 height 26
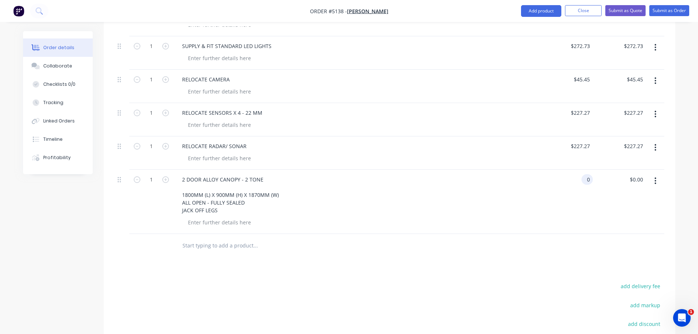
click at [584, 174] on input "0" at bounding box center [588, 179] width 8 height 11
type input "$7,181.82"
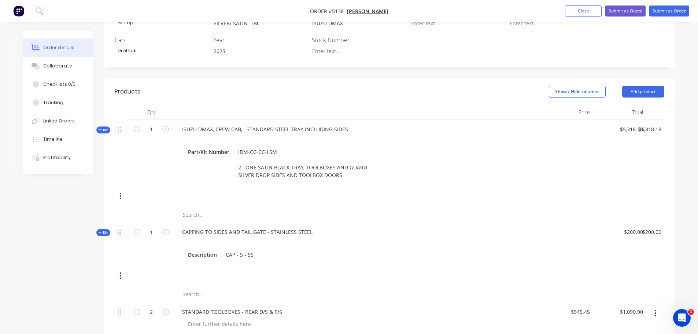
scroll to position [189, 0]
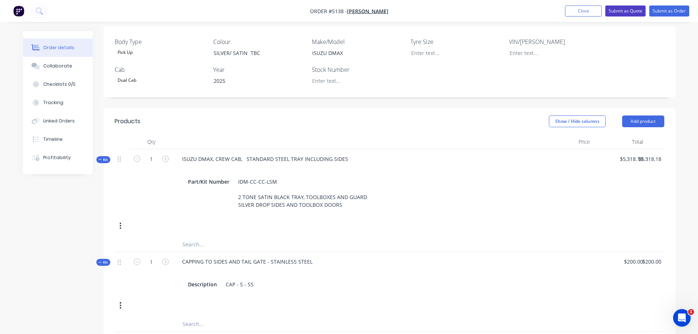
type input "$7,181.82"
click at [620, 10] on button "Submit as Quote" at bounding box center [625, 10] width 40 height 11
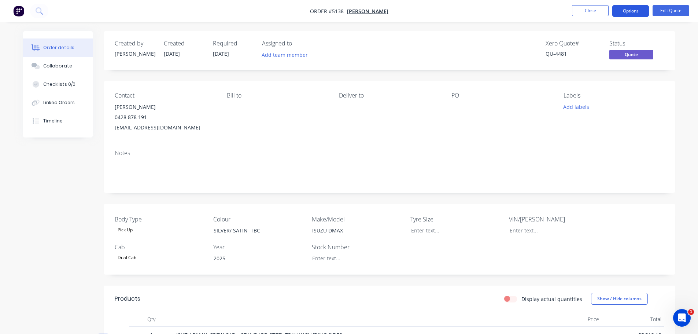
click at [631, 7] on button "Options" at bounding box center [630, 11] width 37 height 12
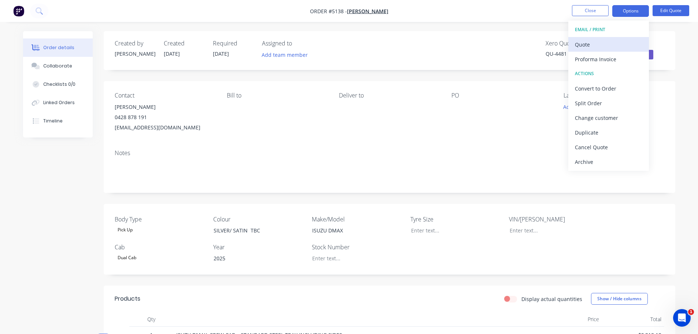
click at [612, 40] on div "Quote" at bounding box center [608, 44] width 67 height 11
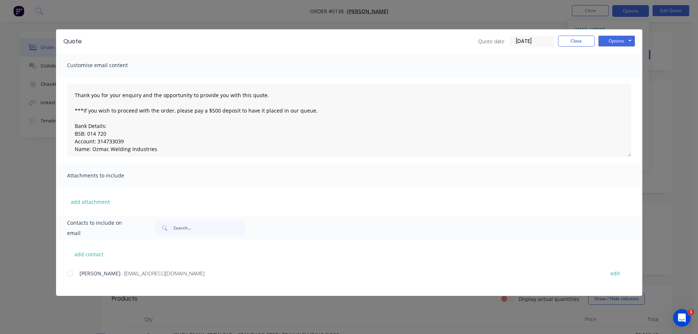
click at [72, 274] on div at bounding box center [70, 273] width 15 height 15
click at [610, 42] on button "Options" at bounding box center [616, 41] width 37 height 11
click at [610, 77] on button "Email" at bounding box center [621, 78] width 47 height 12
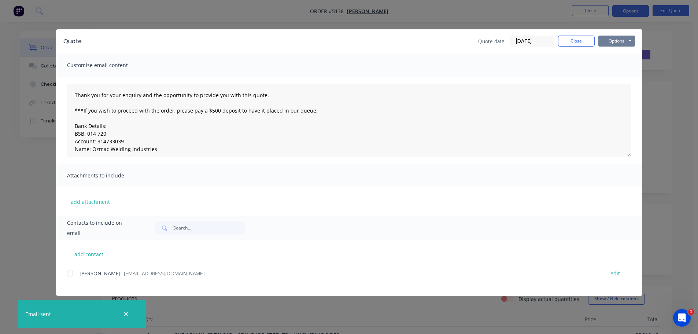
click at [611, 41] on button "Options" at bounding box center [616, 41] width 37 height 11
click at [612, 67] on button "Print" at bounding box center [621, 66] width 47 height 12
click at [574, 41] on button "Close" at bounding box center [576, 41] width 37 height 11
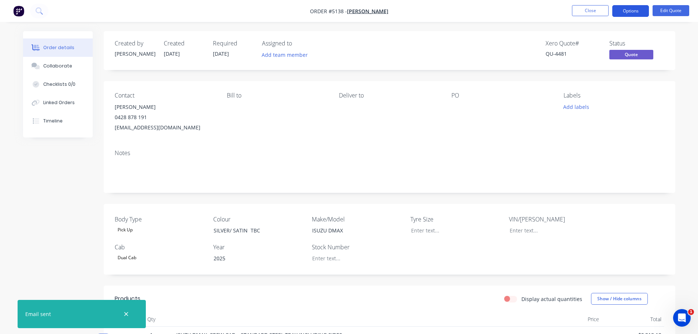
click at [630, 12] on button "Options" at bounding box center [630, 11] width 37 height 12
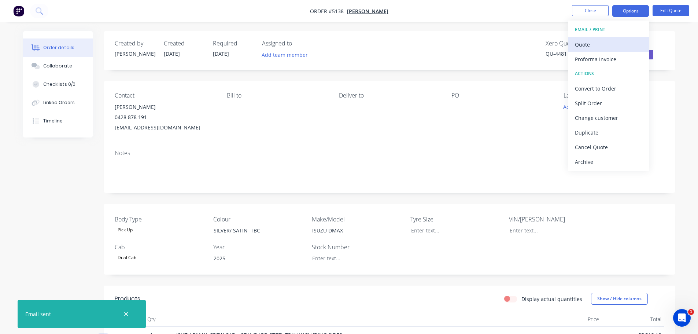
click at [601, 43] on div "Quote" at bounding box center [608, 44] width 67 height 11
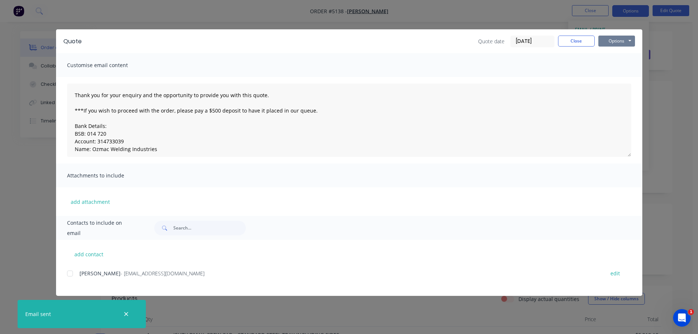
click at [620, 41] on button "Options" at bounding box center [616, 41] width 37 height 11
click at [620, 63] on button "Print" at bounding box center [621, 66] width 47 height 12
click at [575, 41] on button "Close" at bounding box center [576, 41] width 37 height 11
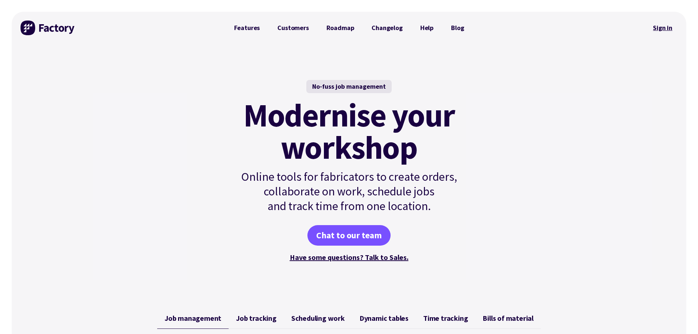
click at [654, 28] on link "Sign in" at bounding box center [663, 27] width 30 height 17
